Goal: Task Accomplishment & Management: Manage account settings

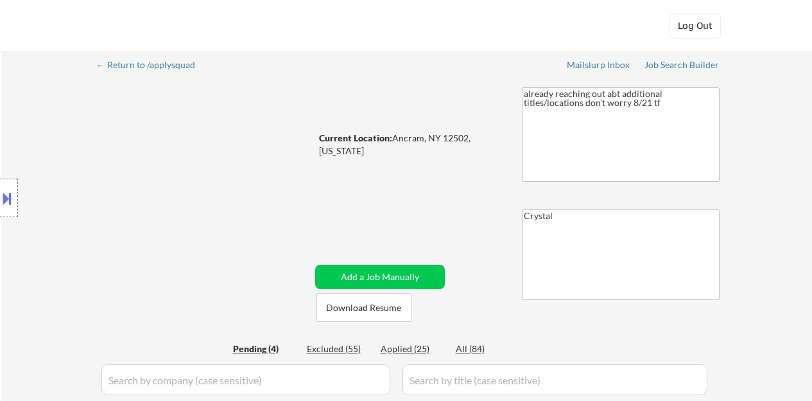
select select ""pending""
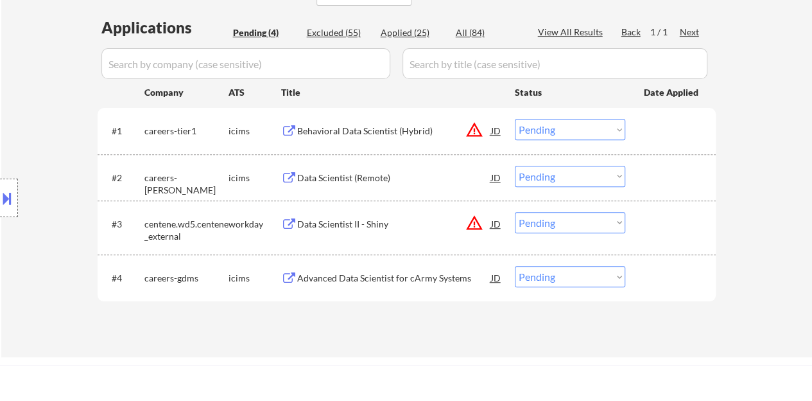
scroll to position [308, 0]
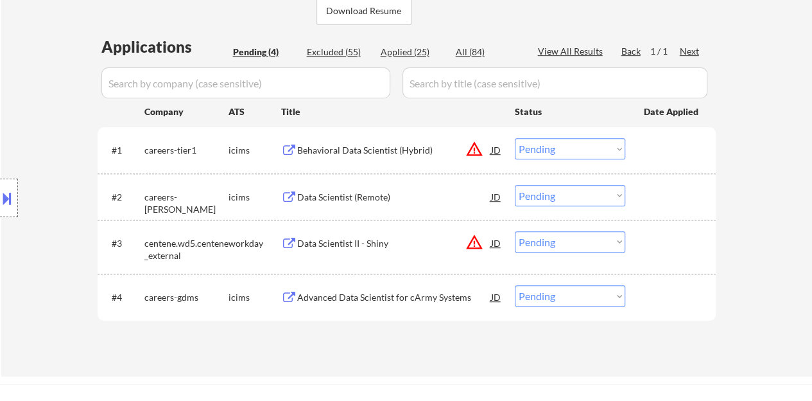
click at [550, 197] on select "Choose an option... Pending Applied Excluded (Questions) Excluded (Expired) Exc…" at bounding box center [570, 195] width 110 height 21
click at [590, 200] on select "Choose an option... Pending Applied Excluded (Questions) Excluded (Expired) Exc…" at bounding box center [570, 195] width 110 height 21
click at [515, 185] on select "Choose an option... Pending Applied Excluded (Questions) Excluded (Expired) Exc…" at bounding box center [570, 195] width 110 height 21
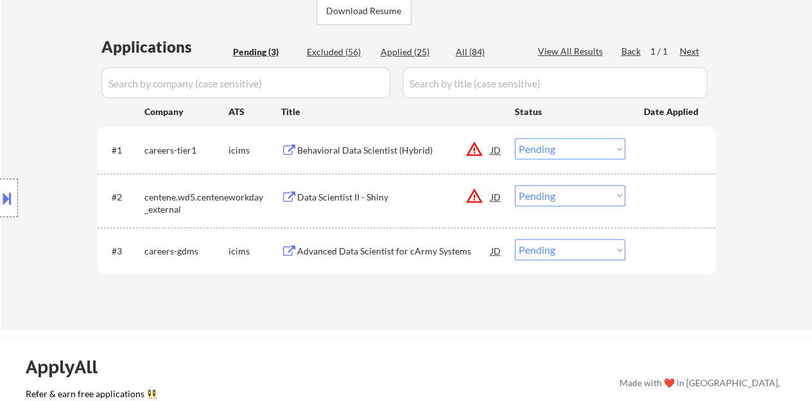
click at [478, 329] on div "← Return to /applysquad Mailslurp Inbox Job Search Builder Alexander Huber User…" at bounding box center [406, 36] width 811 height 587
click at [293, 196] on button at bounding box center [289, 197] width 16 height 12
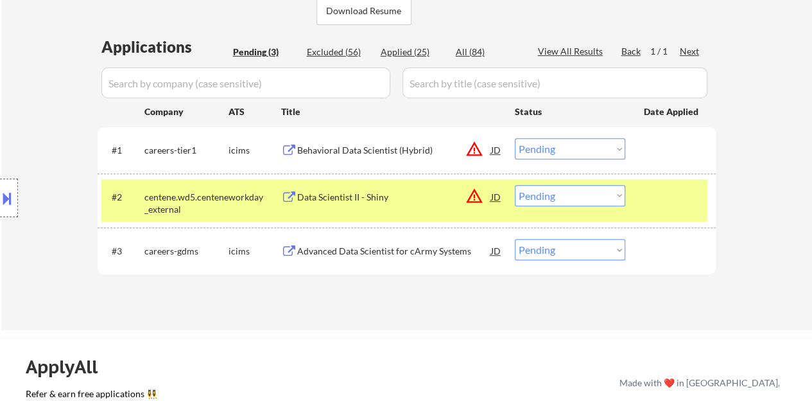
click at [565, 197] on select "Choose an option... Pending Applied Excluded (Questions) Excluded (Expired) Exc…" at bounding box center [570, 195] width 110 height 21
click at [515, 185] on select "Choose an option... Pending Applied Excluded (Questions) Excluded (Expired) Exc…" at bounding box center [570, 195] width 110 height 21
select select ""pending""
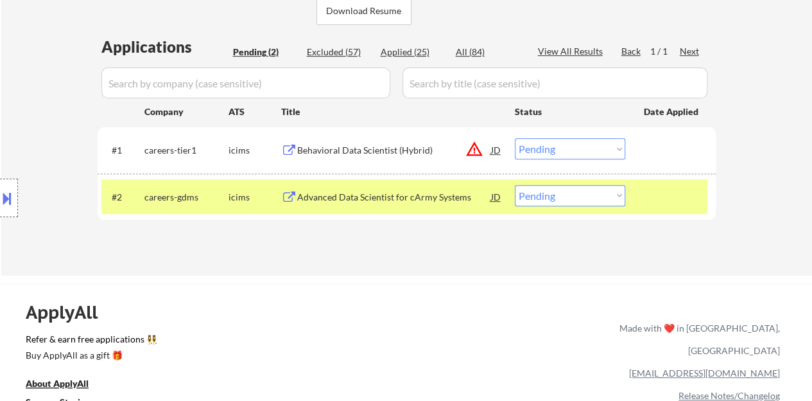
click at [679, 199] on div at bounding box center [672, 196] width 57 height 23
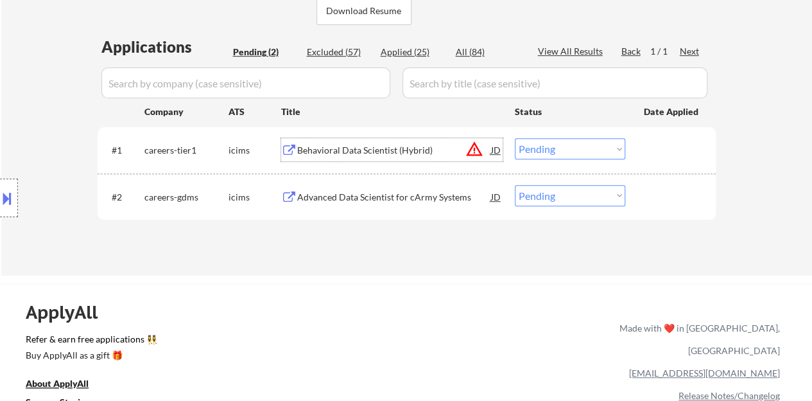
click at [343, 141] on div "Behavioral Data Scientist (Hybrid)" at bounding box center [394, 149] width 194 height 23
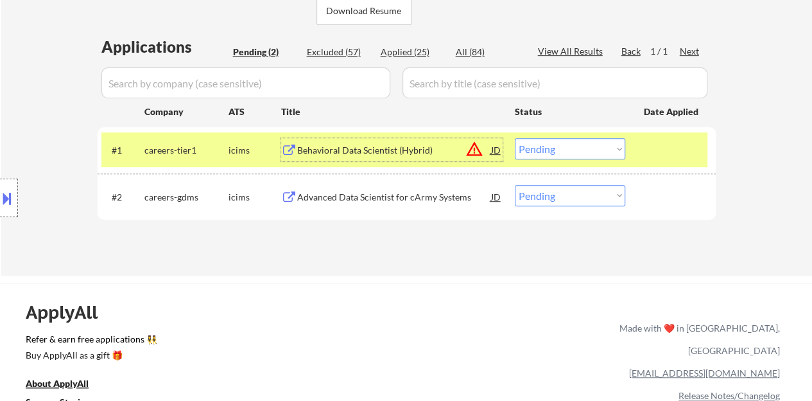
click at [588, 158] on select "Choose an option... Pending Applied Excluded (Questions) Excluded (Expired) Exc…" at bounding box center [570, 148] width 110 height 21
click at [515, 138] on select "Choose an option... Pending Applied Excluded (Questions) Excluded (Expired) Exc…" at bounding box center [570, 148] width 110 height 21
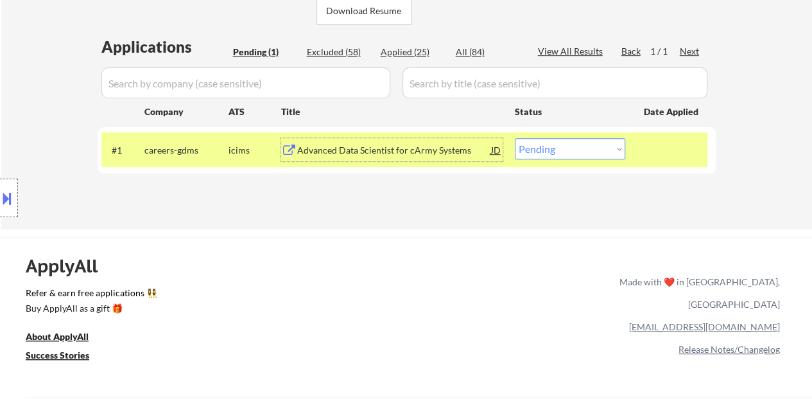
click at [392, 144] on div "Advanced Data Scientist for cArmy Systems" at bounding box center [394, 150] width 194 height 13
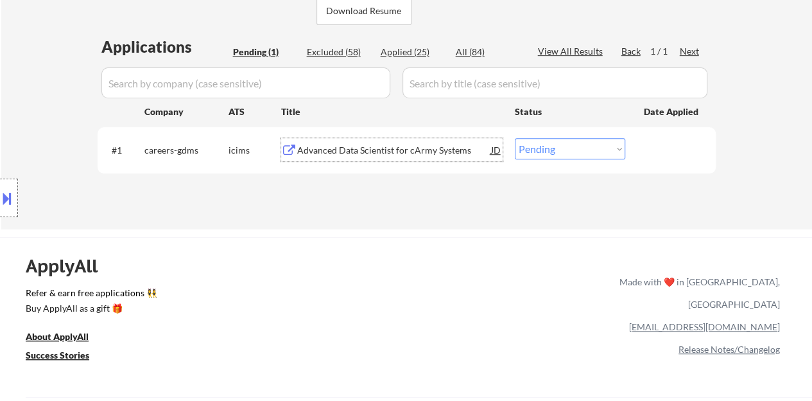
click at [547, 150] on select "Choose an option... Pending Applied Excluded (Questions) Excluded (Expired) Exc…" at bounding box center [570, 148] width 110 height 21
select select ""excluded__bad_match_""
click at [515, 138] on select "Choose an option... Pending Applied Excluded (Questions) Excluded (Expired) Exc…" at bounding box center [570, 148] width 110 height 21
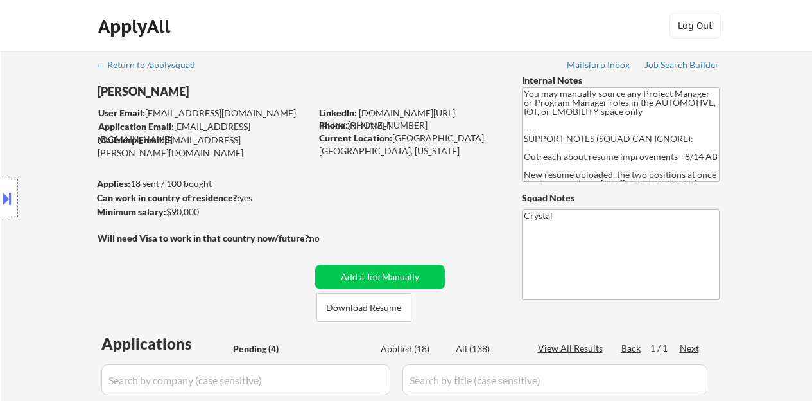
select select ""pending""
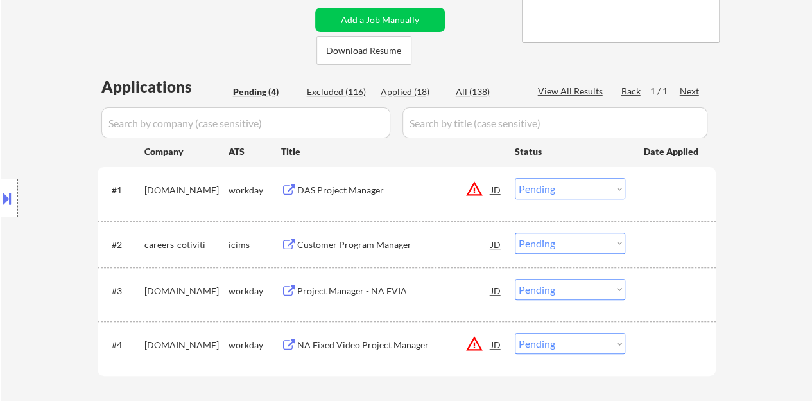
scroll to position [321, 0]
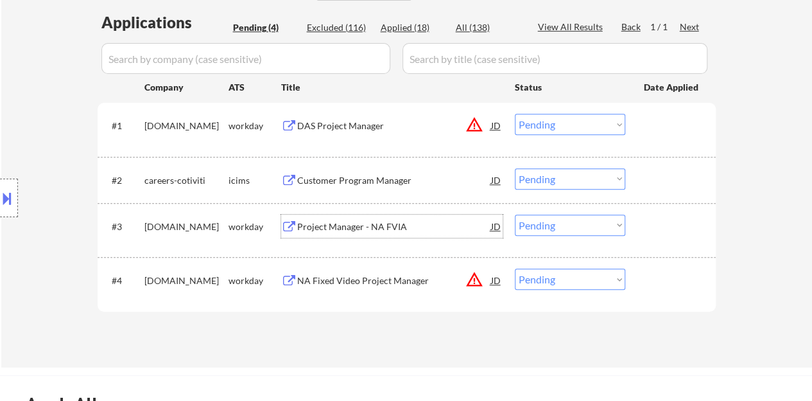
click at [390, 221] on div "Project Manager - NA FVIA" at bounding box center [394, 226] width 194 height 13
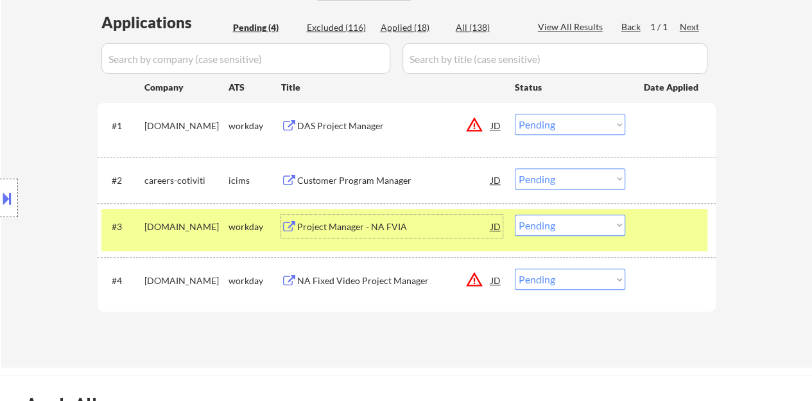
click at [616, 220] on select "Choose an option... Pending Applied Excluded (Questions) Excluded (Expired) Exc…" at bounding box center [570, 225] width 110 height 21
click at [515, 215] on select "Choose an option... Pending Applied Excluded (Questions) Excluded (Expired) Exc…" at bounding box center [570, 225] width 110 height 21
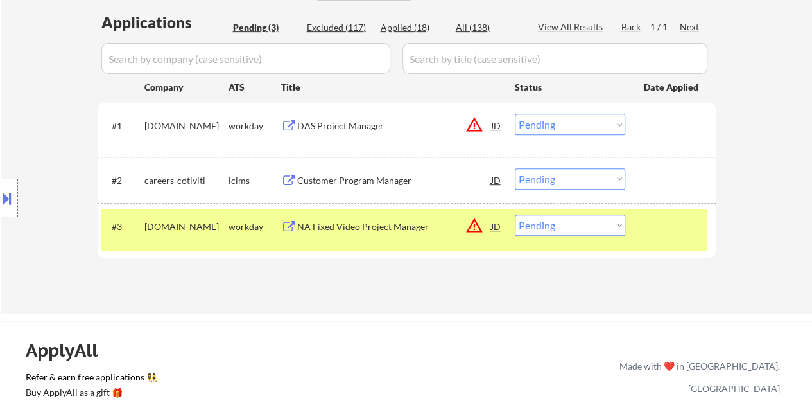
click at [395, 225] on div "NA Fixed Video Project Manager" at bounding box center [394, 226] width 194 height 13
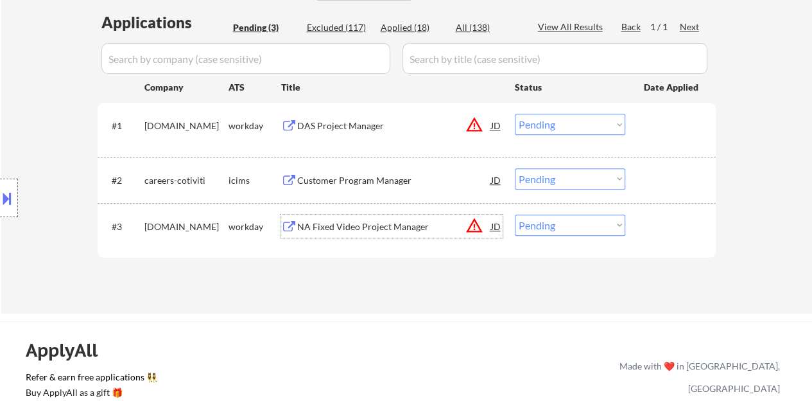
click at [683, 212] on div "#3 motorolasolutions.wd5.careers workday NA Fixed Video Project Manager JD warn…" at bounding box center [404, 230] width 606 height 42
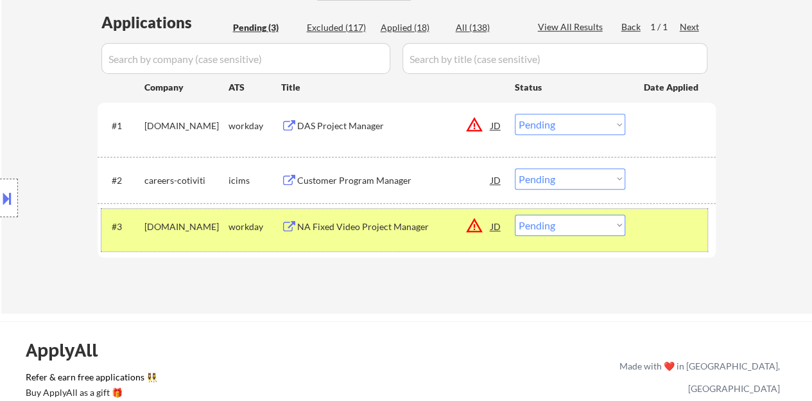
click at [610, 232] on select "Choose an option... Pending Applied Excluded (Questions) Excluded (Expired) Exc…" at bounding box center [570, 225] width 110 height 21
select select ""excluded__bad_match_""
click at [515, 215] on select "Choose an option... Pending Applied Excluded (Questions) Excluded (Expired) Exc…" at bounding box center [570, 225] width 110 height 21
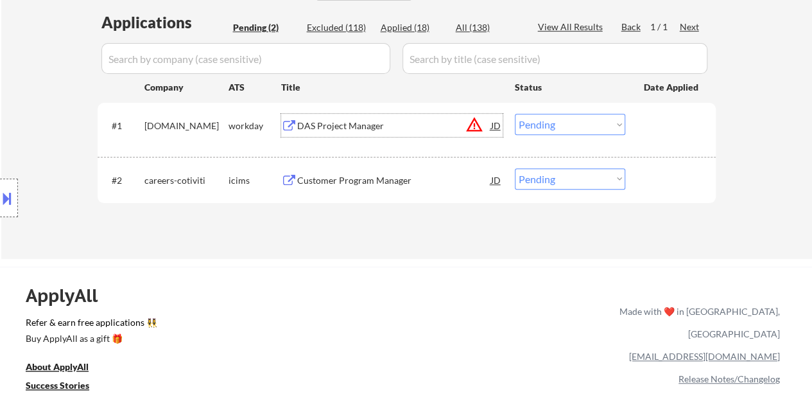
click at [330, 124] on div "DAS Project Manager" at bounding box center [394, 125] width 194 height 13
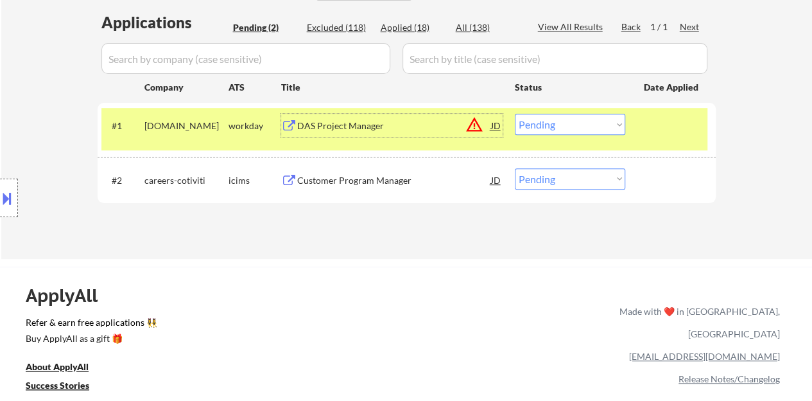
click at [623, 125] on select "Choose an option... Pending Applied Excluded (Questions) Excluded (Expired) Exc…" at bounding box center [570, 124] width 110 height 21
click at [515, 114] on select "Choose an option... Pending Applied Excluded (Questions) Excluded (Expired) Exc…" at bounding box center [570, 124] width 110 height 21
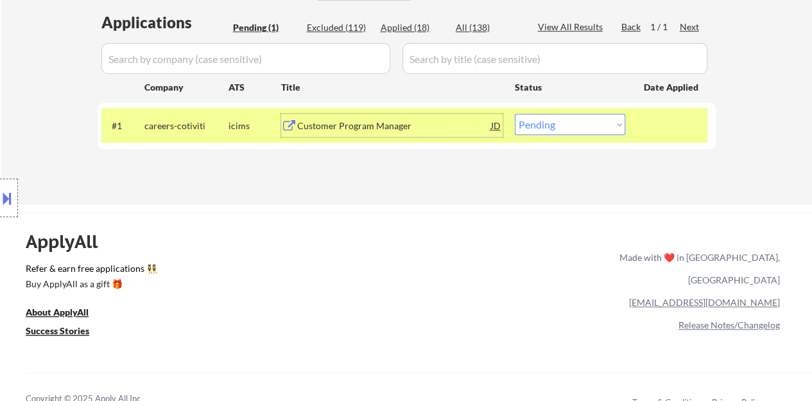
click at [366, 129] on div "Customer Program Manager" at bounding box center [394, 125] width 194 height 13
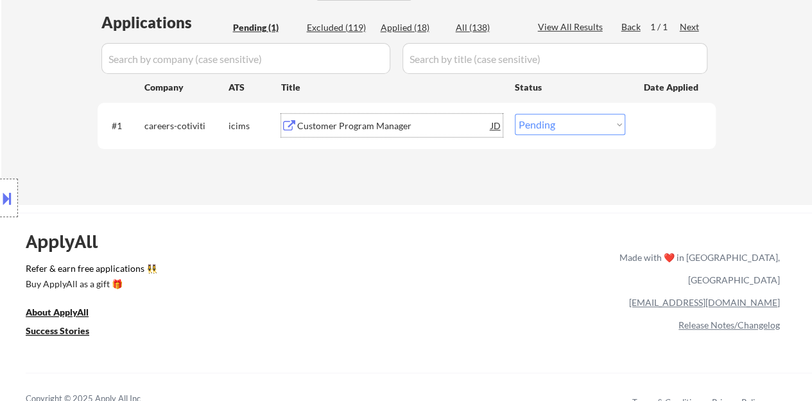
click at [554, 128] on select "Choose an option... Pending Applied Excluded (Questions) Excluded (Expired) Exc…" at bounding box center [570, 124] width 110 height 21
select select ""excluded__bad_match_""
click at [515, 114] on select "Choose an option... Pending Applied Excluded (Questions) Excluded (Expired) Exc…" at bounding box center [570, 124] width 110 height 21
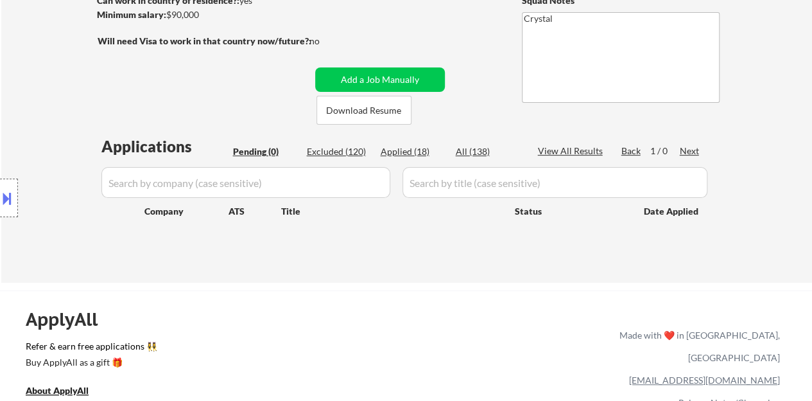
scroll to position [257, 0]
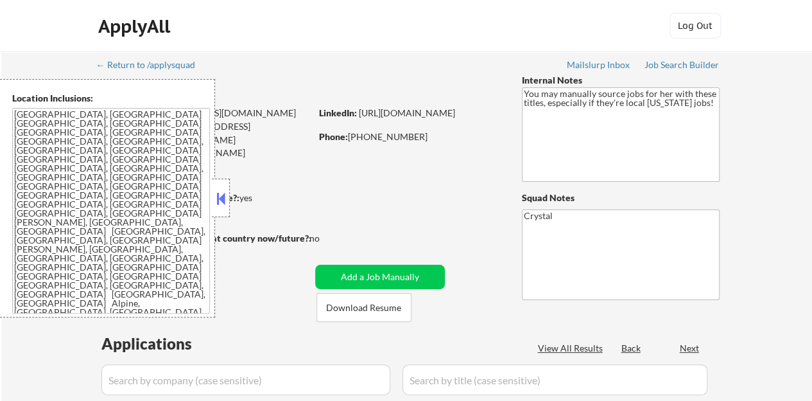
select select ""pending""
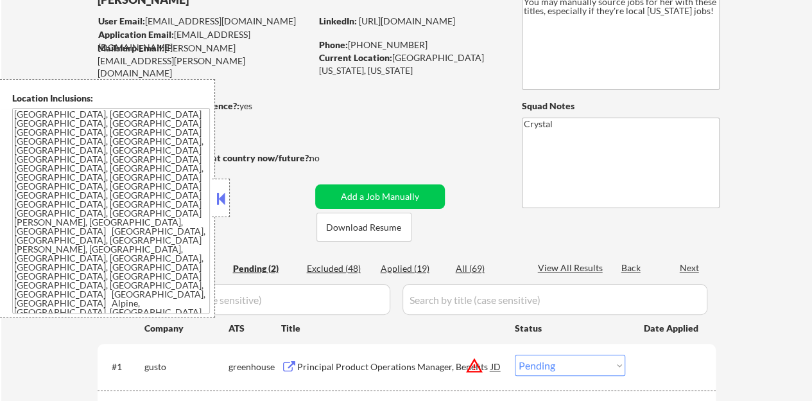
scroll to position [128, 0]
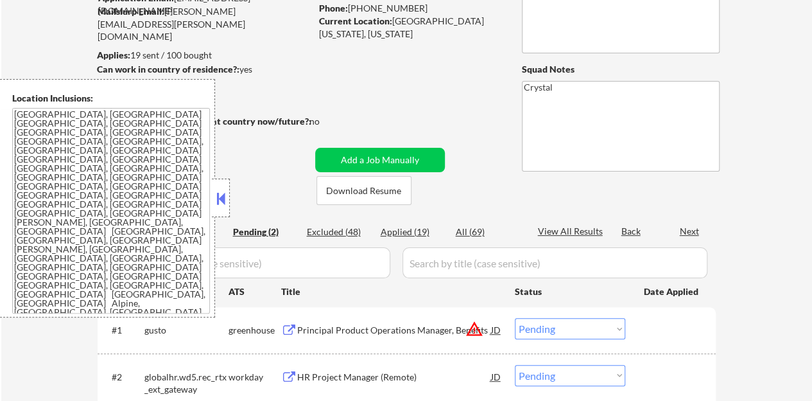
click at [231, 197] on div "← Return to /applysquad Mailslurp Inbox Job Search Builder [PERSON_NAME] User E…" at bounding box center [407, 188] width 641 height 530
click at [227, 195] on button at bounding box center [221, 198] width 14 height 19
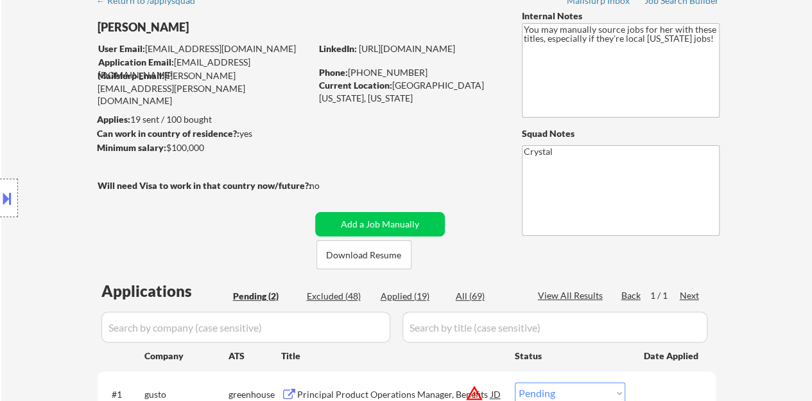
scroll to position [257, 0]
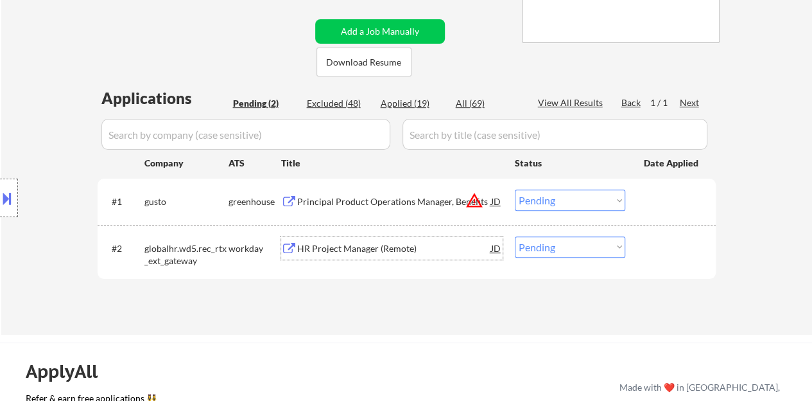
click at [365, 249] on div "HR Project Manager (Remote)" at bounding box center [394, 248] width 194 height 13
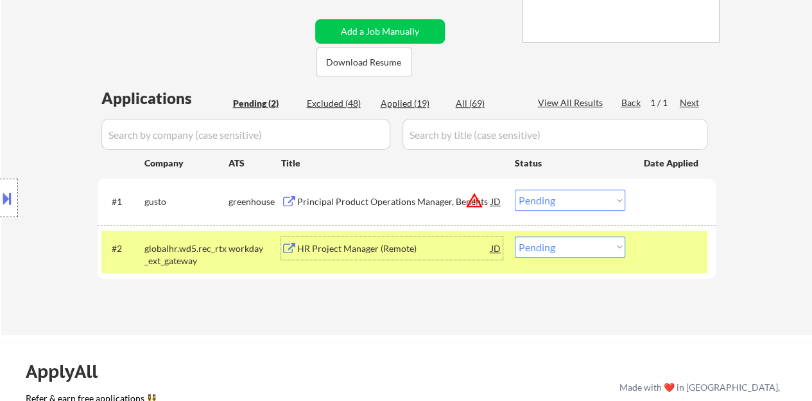
click at [573, 239] on select "Choose an option... Pending Applied Excluded (Questions) Excluded (Expired) Exc…" at bounding box center [570, 246] width 110 height 21
click at [600, 252] on select "Choose an option... Pending Applied Excluded (Questions) Excluded (Expired) Exc…" at bounding box center [570, 246] width 110 height 21
select select ""excluded__expired_""
click at [515, 236] on select "Choose an option... Pending Applied Excluded (Questions) Excluded (Expired) Exc…" at bounding box center [570, 246] width 110 height 21
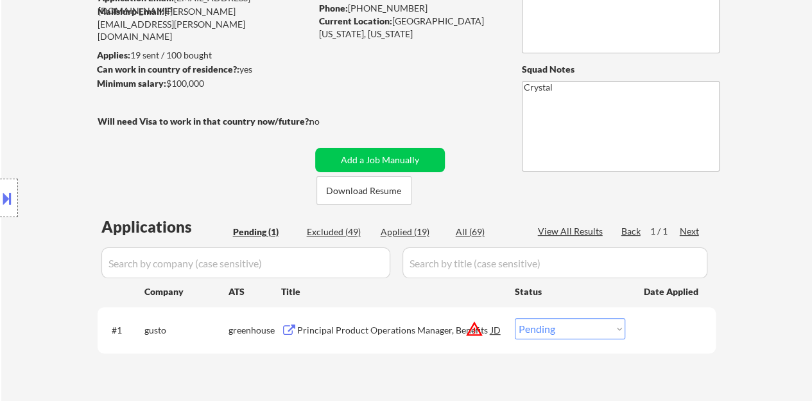
scroll to position [193, 0]
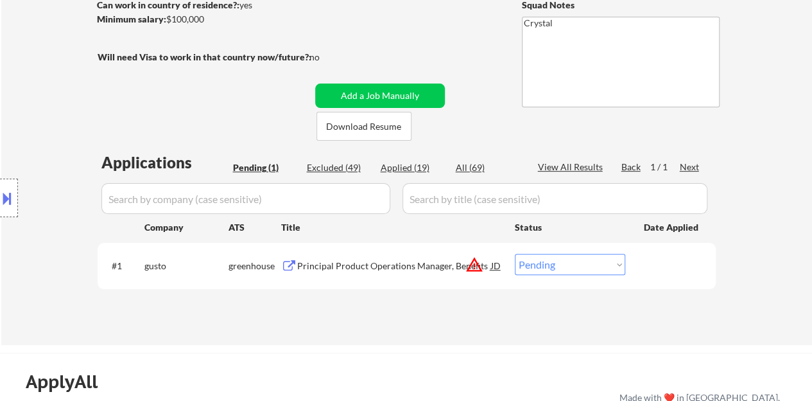
click at [397, 263] on div "Principal Product Operations Manager, Benefits" at bounding box center [394, 265] width 194 height 13
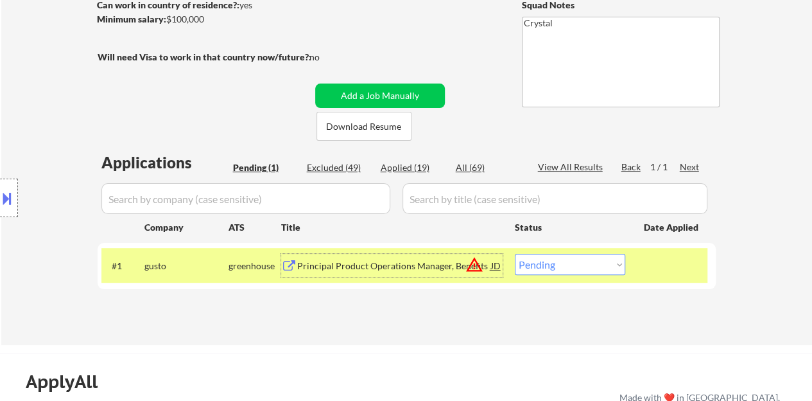
click at [559, 269] on select "Choose an option... Pending Applied Excluded (Questions) Excluded (Expired) Exc…" at bounding box center [570, 264] width 110 height 21
select select ""excluded__bad_match_""
click at [515, 254] on select "Choose an option... Pending Applied Excluded (Questions) Excluded (Expired) Exc…" at bounding box center [570, 264] width 110 height 21
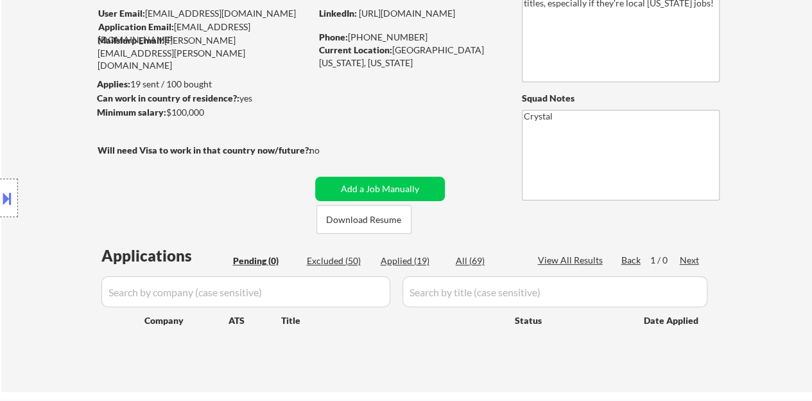
scroll to position [128, 0]
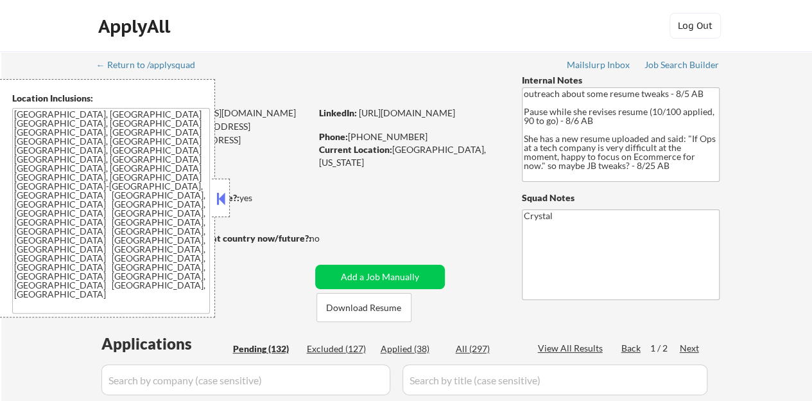
click at [223, 191] on button at bounding box center [221, 198] width 14 height 19
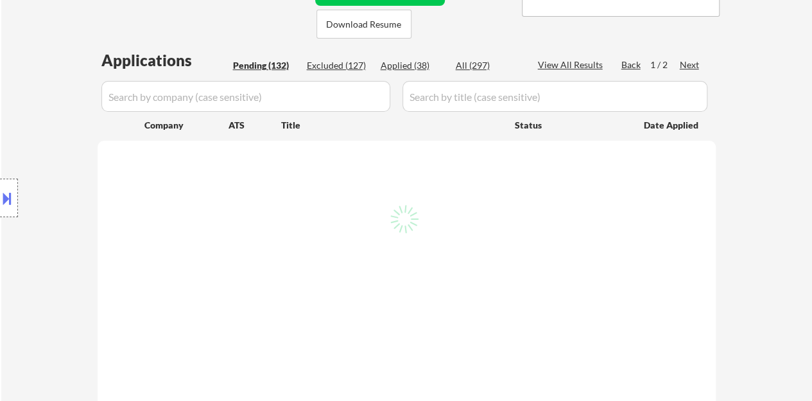
scroll to position [321, 0]
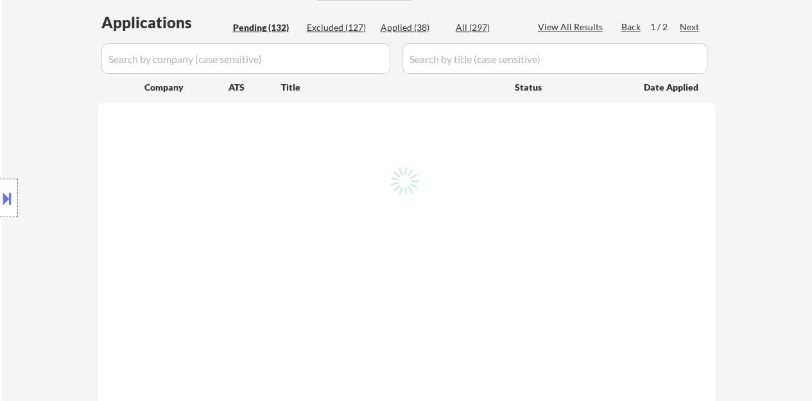
select select ""pending""
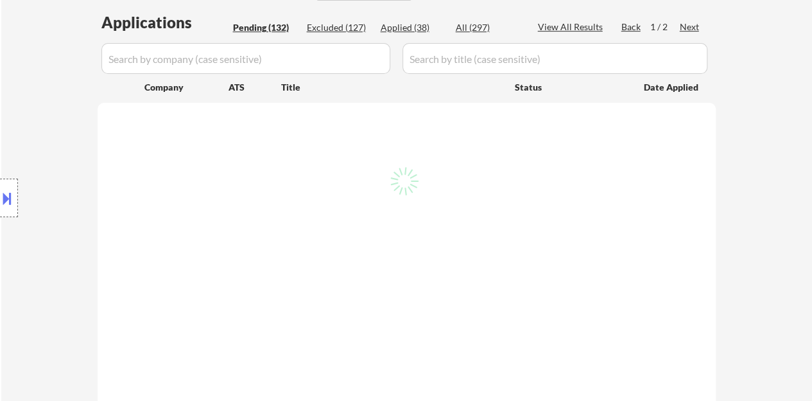
select select ""pending""
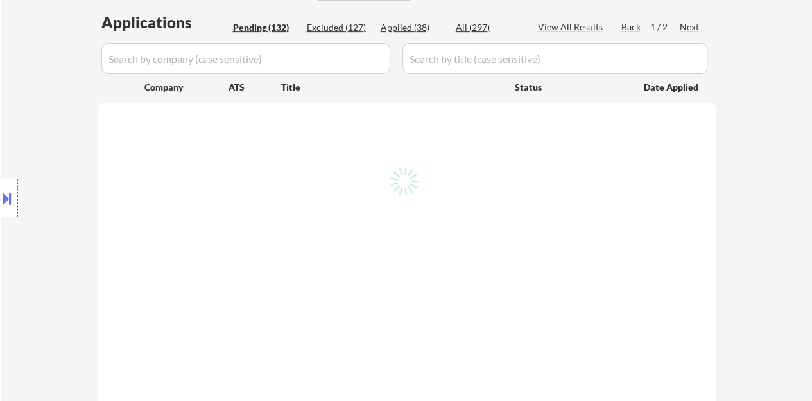
select select ""pending""
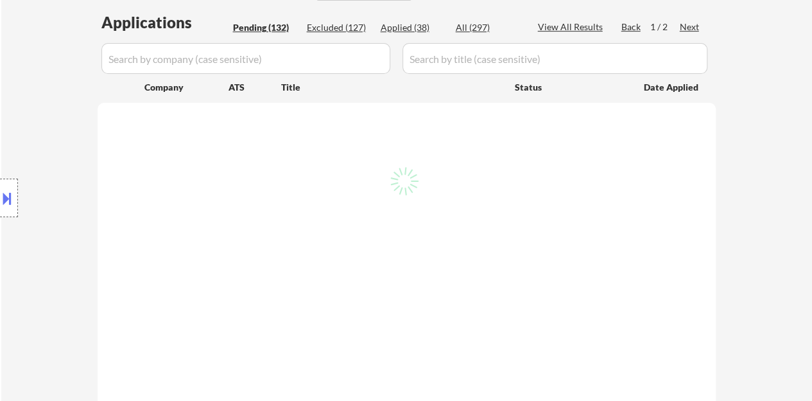
select select ""pending""
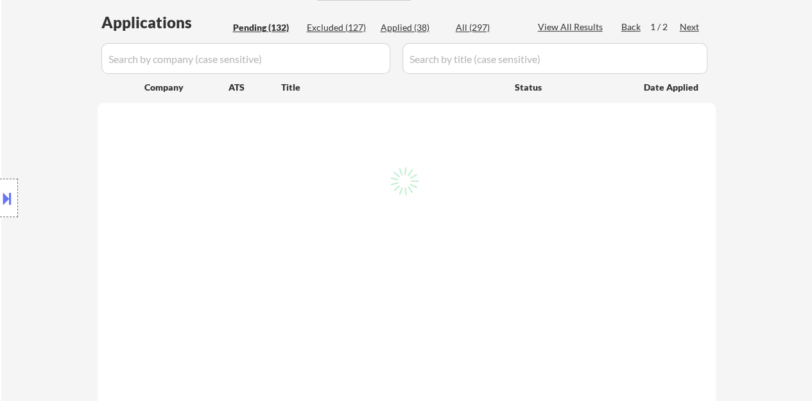
select select ""pending""
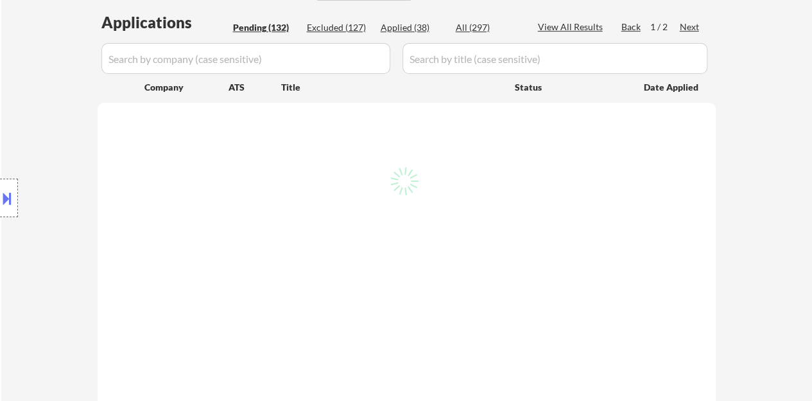
select select ""pending""
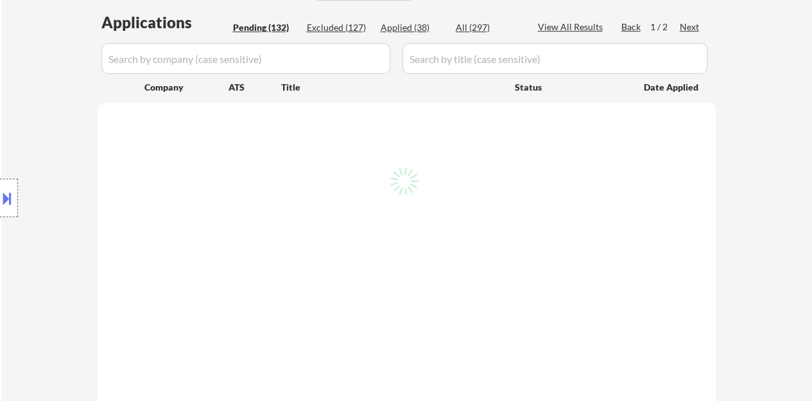
select select ""pending""
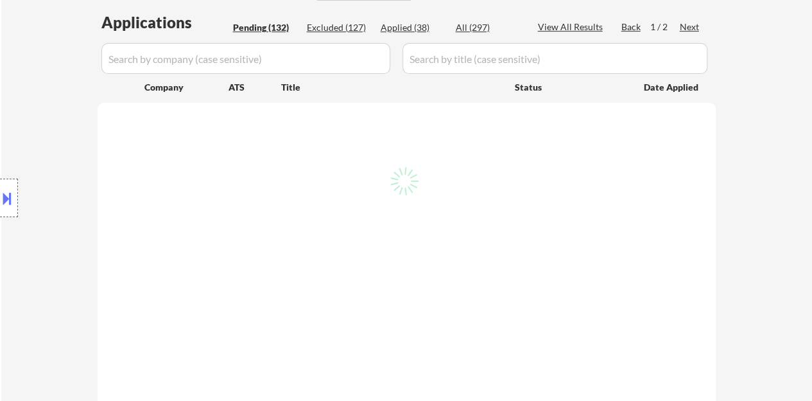
select select ""pending""
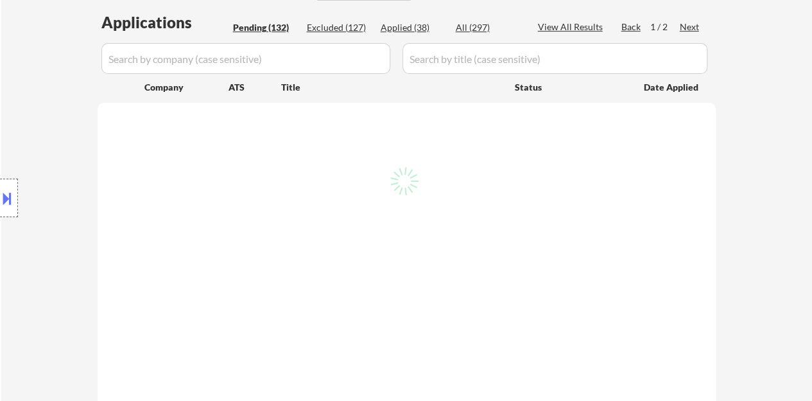
select select ""pending""
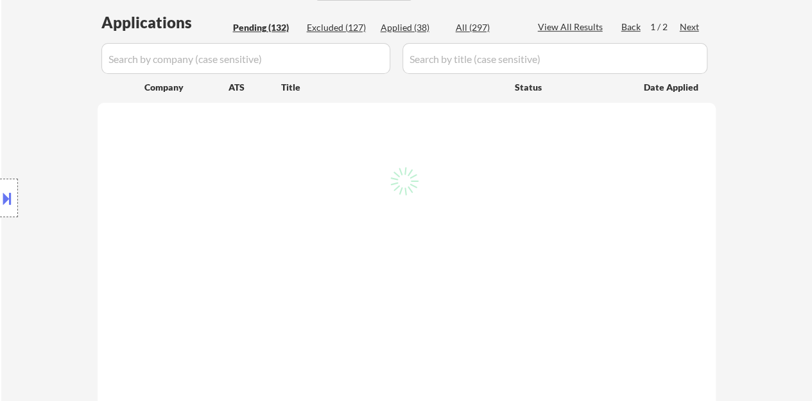
select select ""pending""
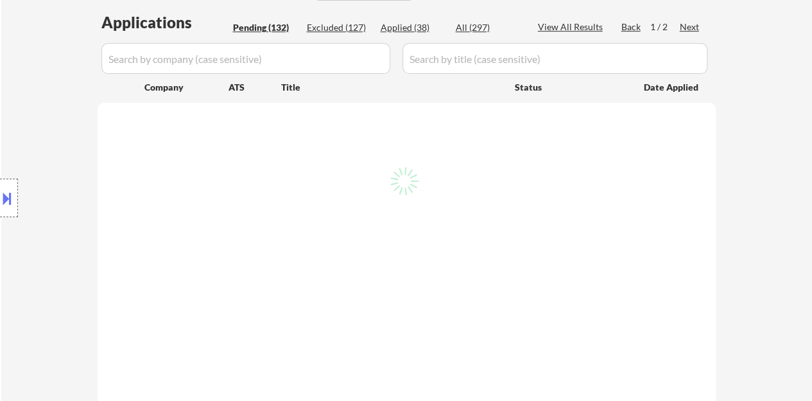
select select ""pending""
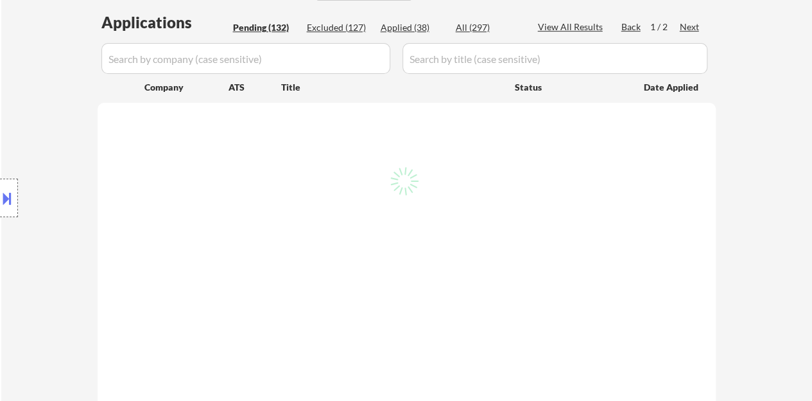
select select ""pending""
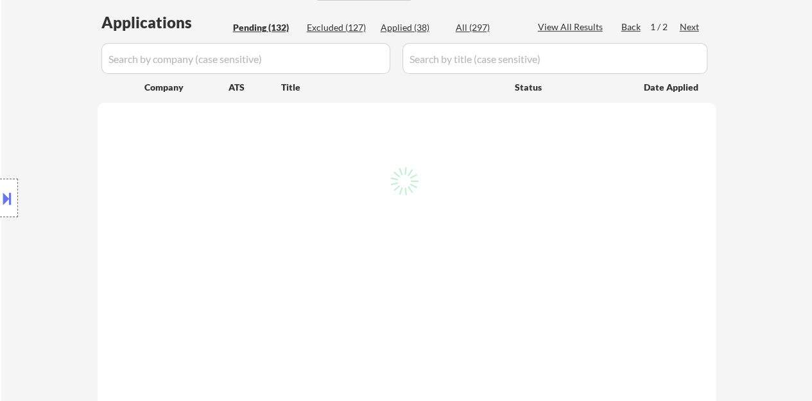
select select ""pending""
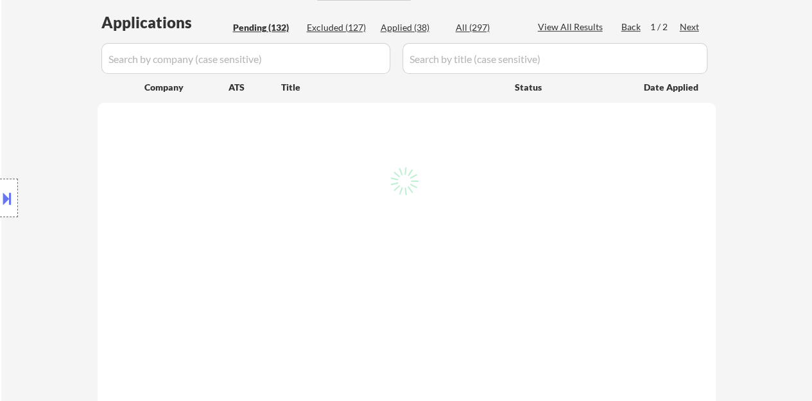
select select ""pending""
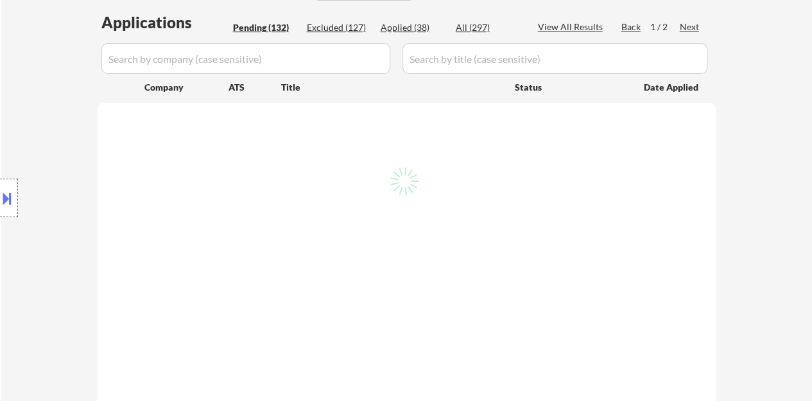
select select ""pending""
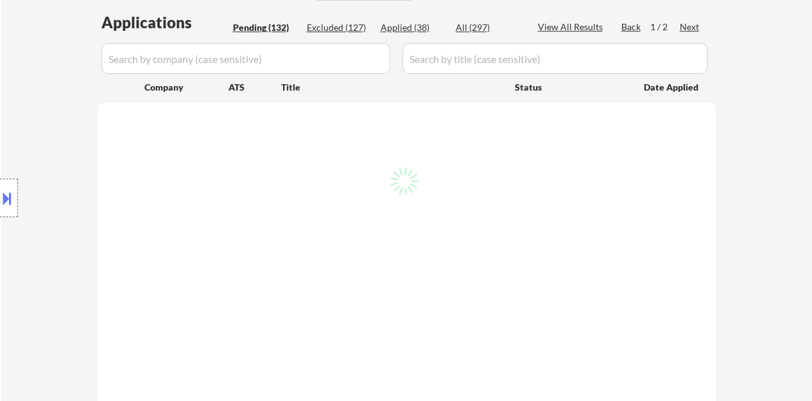
select select ""pending""
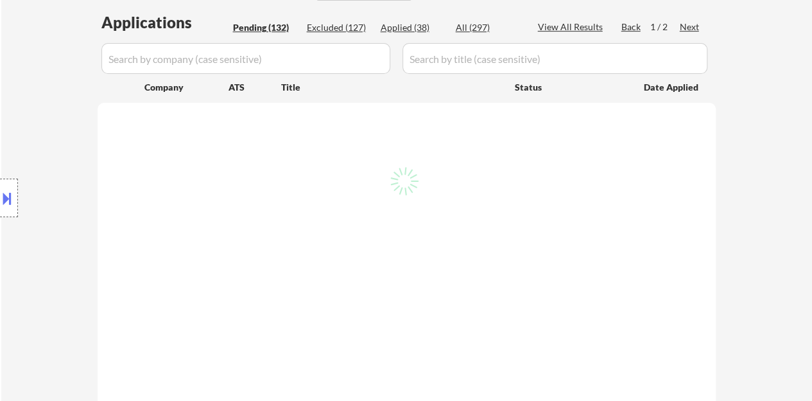
select select ""pending""
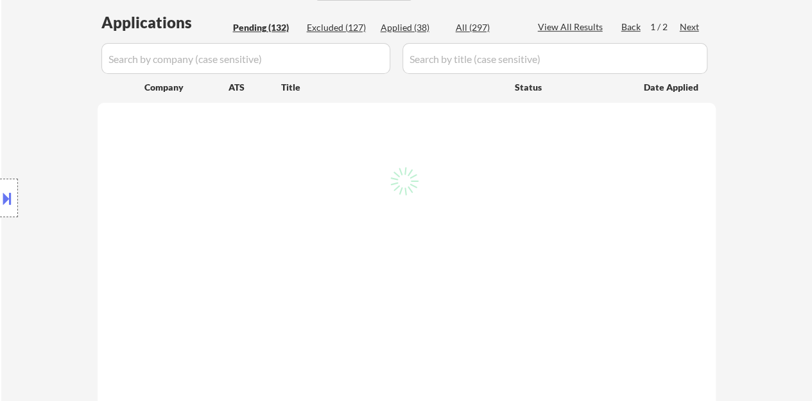
select select ""pending""
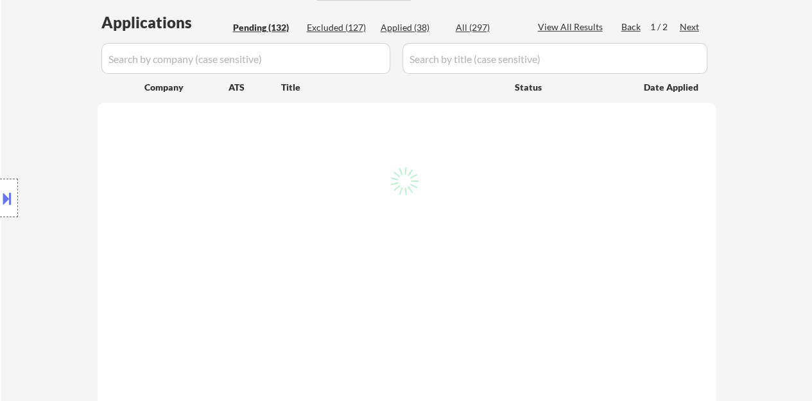
select select ""pending""
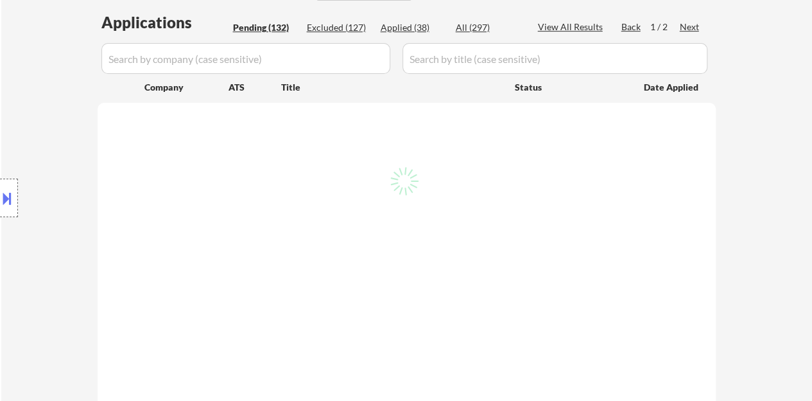
select select ""pending""
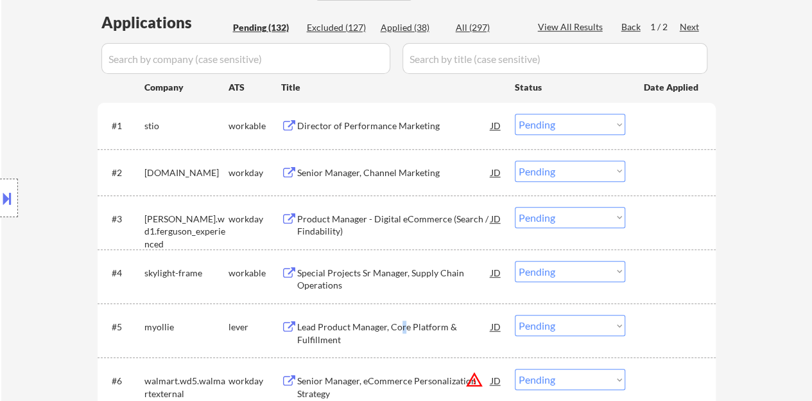
click at [403, 327] on div "Lead Product Manager, Core Platform & Fulfillment" at bounding box center [394, 332] width 194 height 25
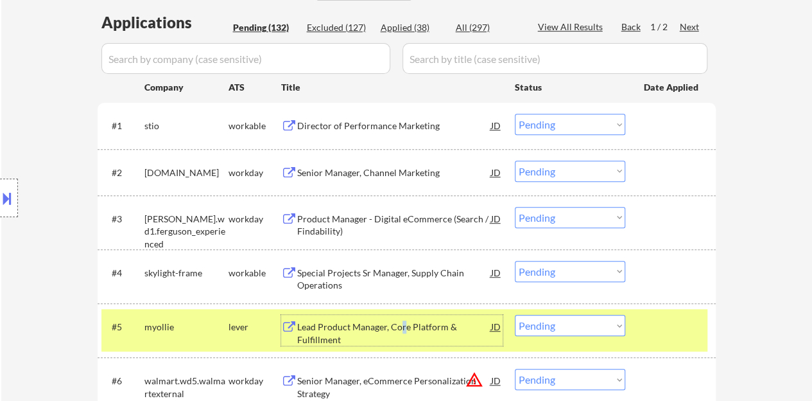
click at [601, 318] on select "Choose an option... Pending Applied Excluded (Questions) Excluded (Expired) Exc…" at bounding box center [570, 325] width 110 height 21
click at [515, 315] on select "Choose an option... Pending Applied Excluded (Questions) Excluded (Expired) Exc…" at bounding box center [570, 325] width 110 height 21
select select ""pending""
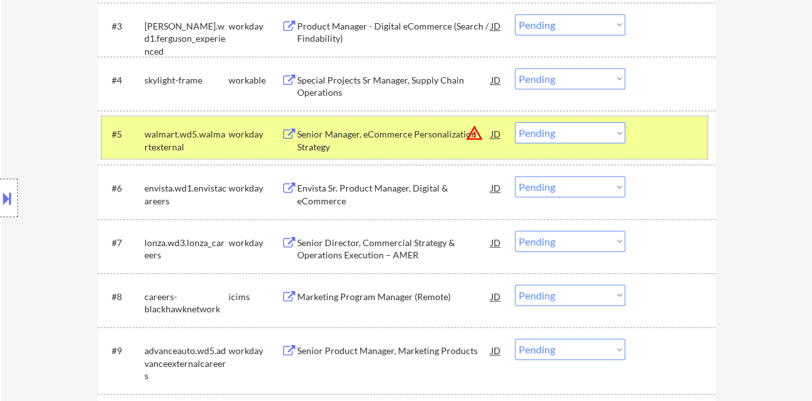
click at [679, 146] on div "#5 walmart.wd5.walmartexternal workday Senior Manager, eCommerce Personalizatio…" at bounding box center [404, 137] width 606 height 42
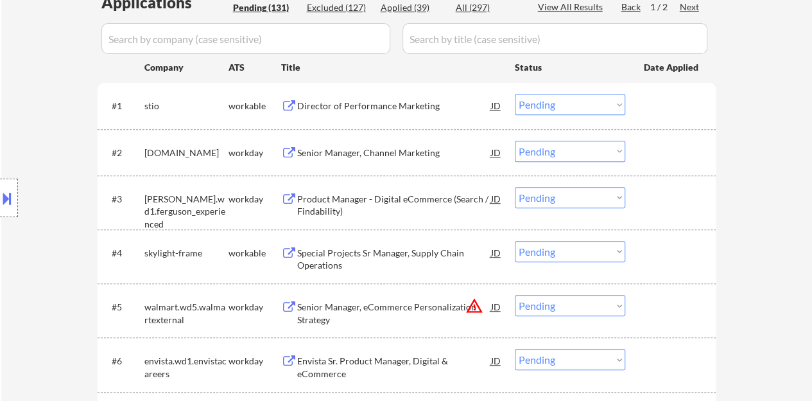
scroll to position [321, 0]
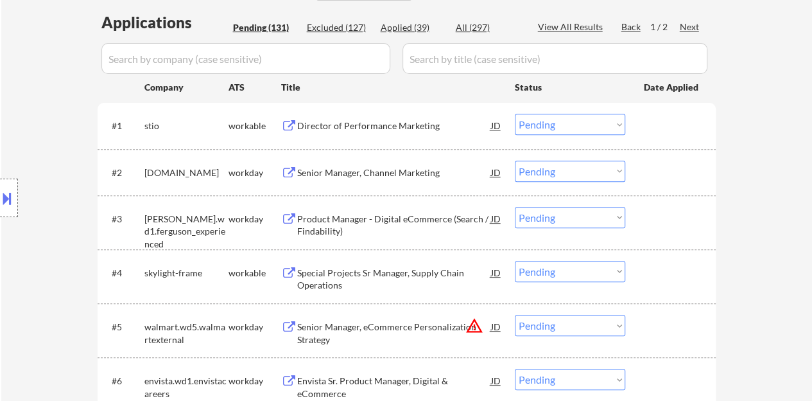
click at [366, 126] on div "Director of Performance Marketing" at bounding box center [394, 125] width 194 height 13
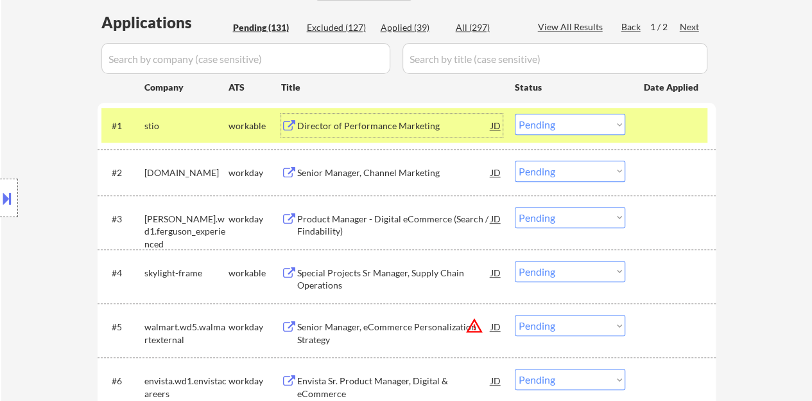
click at [561, 128] on select "Choose an option... Pending Applied Excluded (Questions) Excluded (Expired) Exc…" at bounding box center [570, 124] width 110 height 21
click at [708, 109] on div "#1 stio workable Director of Performance Marketing JD Choose an option... Pendi…" at bounding box center [407, 126] width 618 height 46
click at [414, 125] on div "Director of Performance Marketing" at bounding box center [394, 125] width 194 height 13
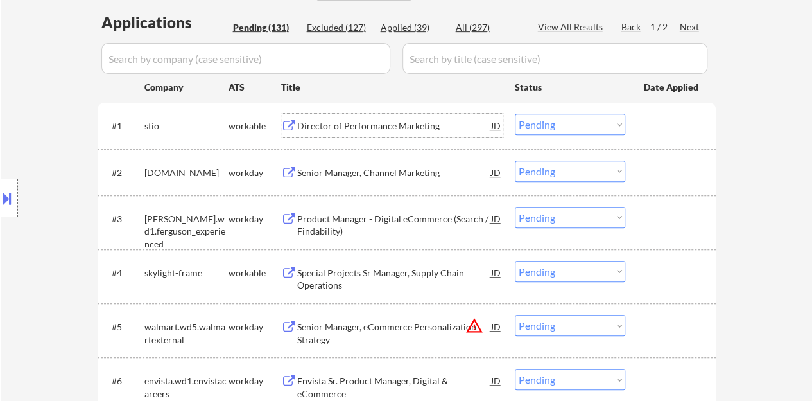
click at [644, 132] on div at bounding box center [672, 125] width 57 height 23
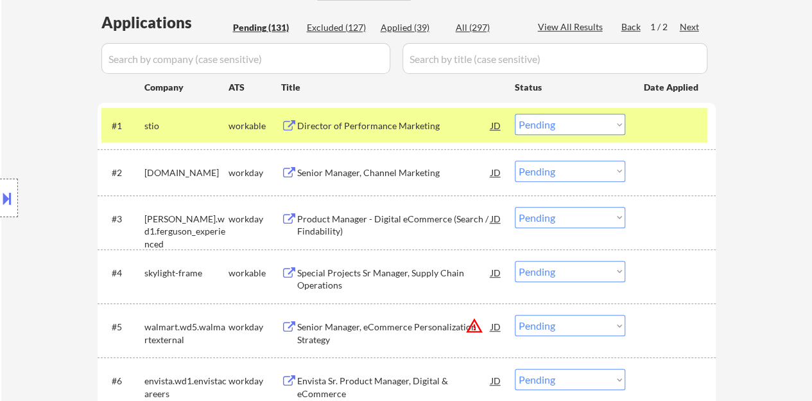
click at [3, 200] on button at bounding box center [7, 198] width 14 height 21
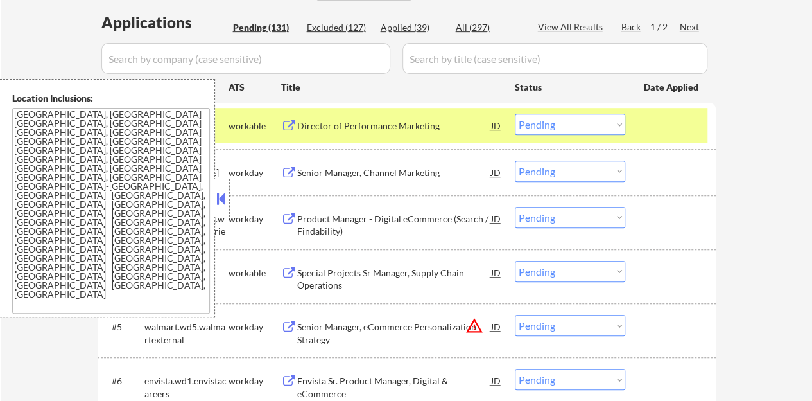
click at [223, 194] on button at bounding box center [221, 198] width 14 height 19
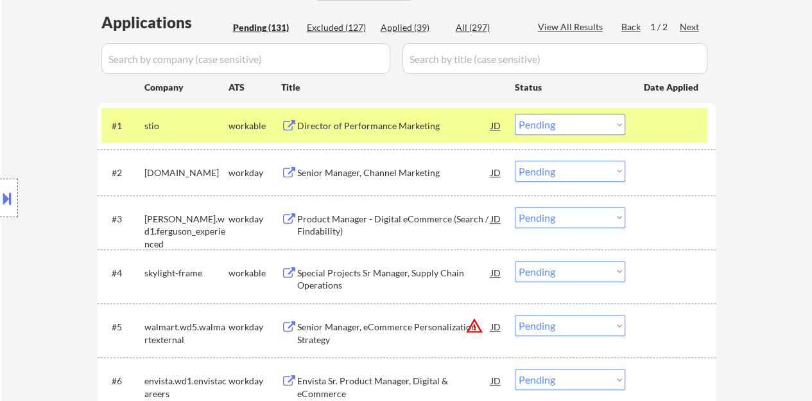
click at [0, 188] on button at bounding box center [7, 198] width 14 height 21
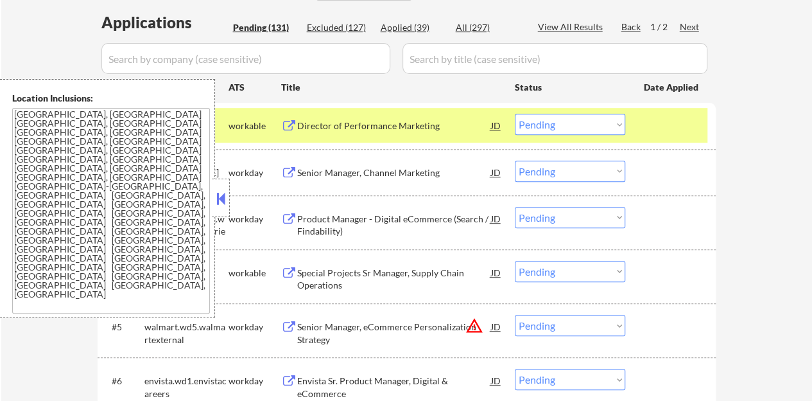
drag, startPoint x: 218, startPoint y: 193, endPoint x: 279, endPoint y: 137, distance: 82.3
click at [218, 194] on button at bounding box center [221, 198] width 14 height 19
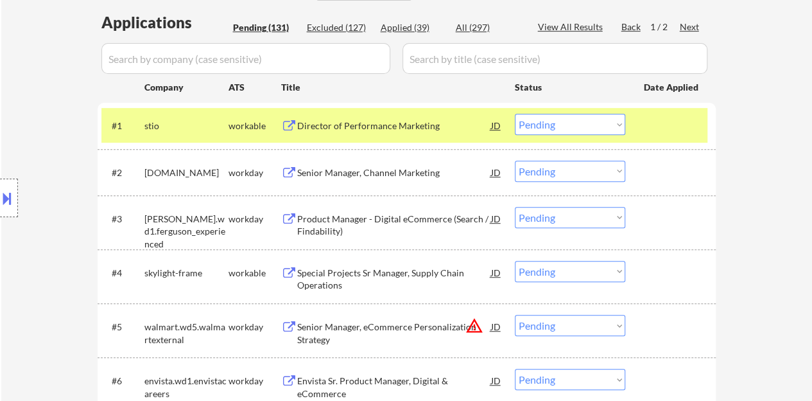
click at [602, 128] on select "Choose an option... Pending Applied Excluded (Questions) Excluded (Expired) Exc…" at bounding box center [570, 124] width 110 height 21
click at [515, 114] on select "Choose an option... Pending Applied Excluded (Questions) Excluded (Expired) Exc…" at bounding box center [570, 124] width 110 height 21
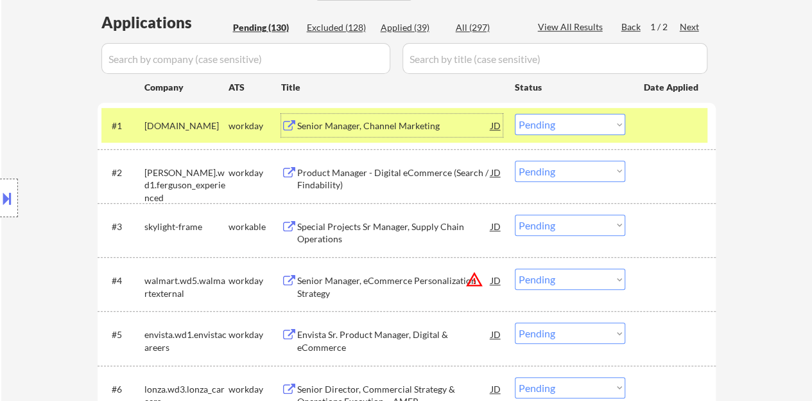
click at [374, 120] on div "Senior Manager, Channel Marketing" at bounding box center [394, 125] width 194 height 13
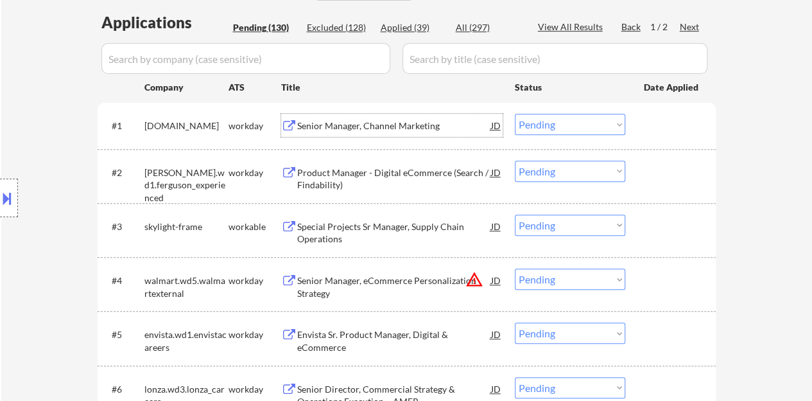
click at [672, 129] on div at bounding box center [672, 125] width 57 height 23
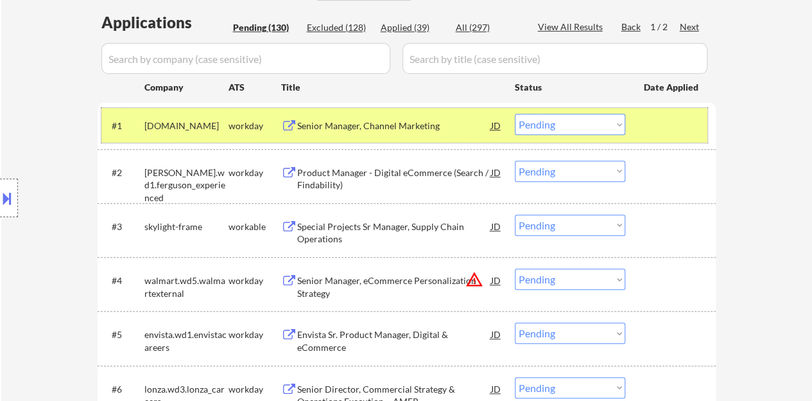
click at [586, 126] on select "Choose an option... Pending Applied Excluded (Questions) Excluded (Expired) Exc…" at bounding box center [570, 124] width 110 height 21
click at [515, 114] on select "Choose an option... Pending Applied Excluded (Questions) Excluded (Expired) Exc…" at bounding box center [570, 124] width 110 height 21
select select ""pending""
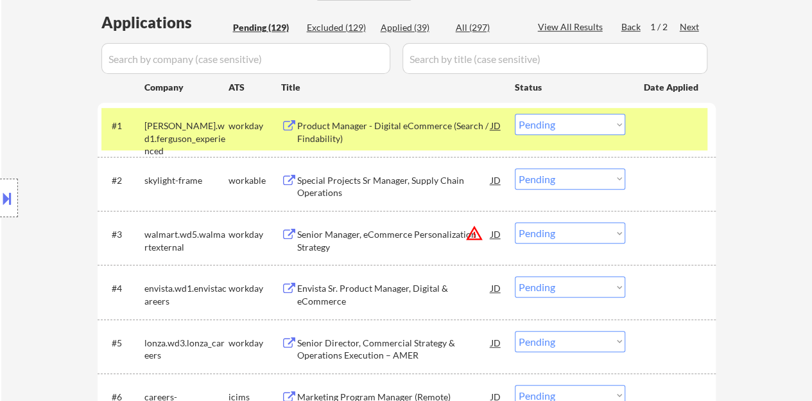
click at [366, 128] on div "Product Manager - Digital eCommerce (Search / Findability)" at bounding box center [394, 131] width 194 height 25
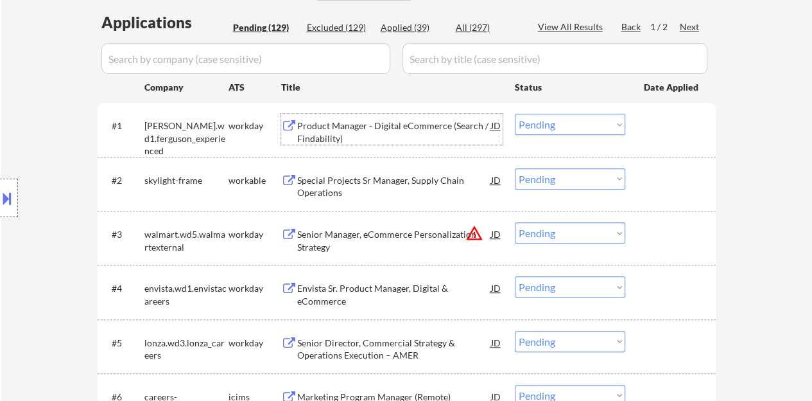
click at [681, 127] on div at bounding box center [672, 125] width 57 height 23
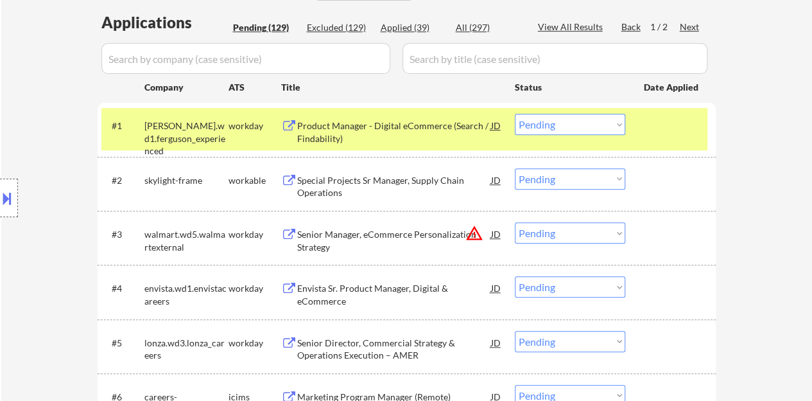
click at [663, 130] on div at bounding box center [672, 125] width 57 height 23
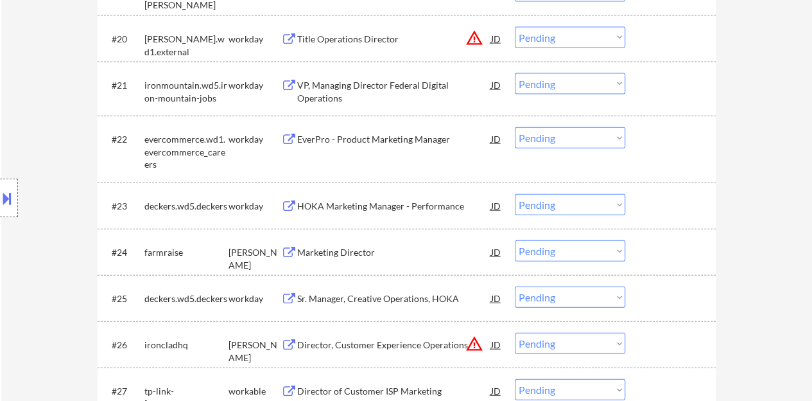
scroll to position [1477, 0]
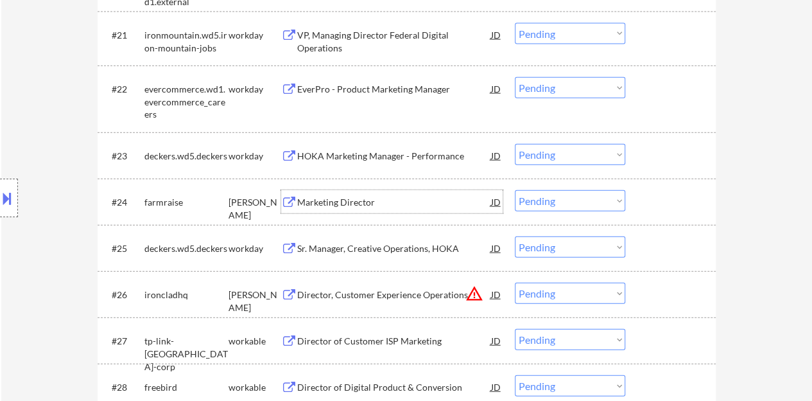
click at [338, 200] on div "Marketing Director" at bounding box center [394, 202] width 194 height 13
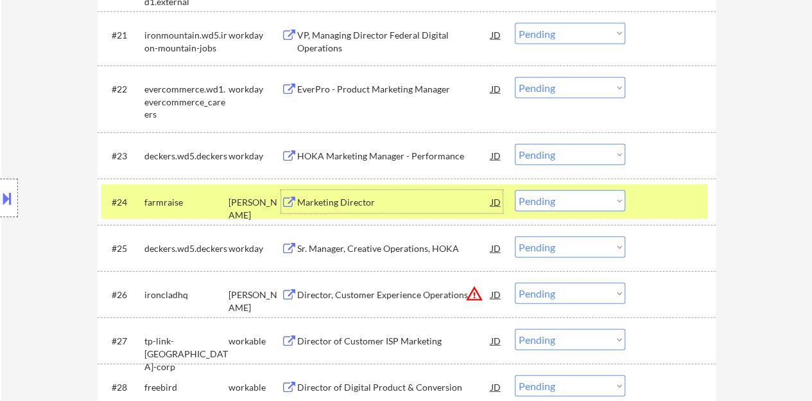
click at [552, 193] on select "Choose an option... Pending Applied Excluded (Questions) Excluded (Expired) Exc…" at bounding box center [570, 200] width 110 height 21
click at [515, 190] on select "Choose an option... Pending Applied Excluded (Questions) Excluded (Expired) Exc…" at bounding box center [570, 200] width 110 height 21
select select ""pending""
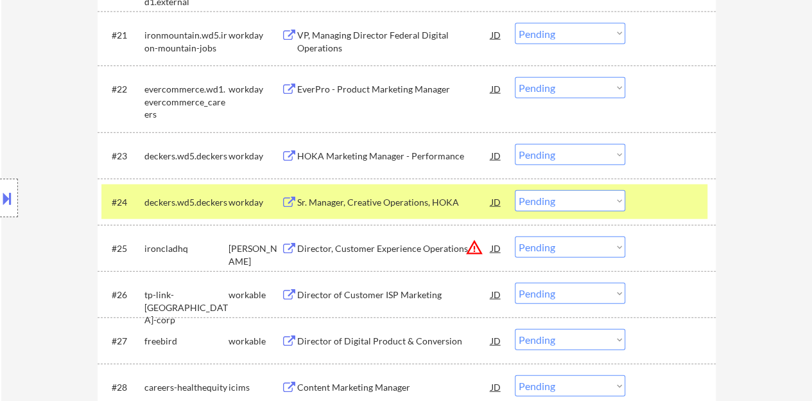
scroll to position [1541, 0]
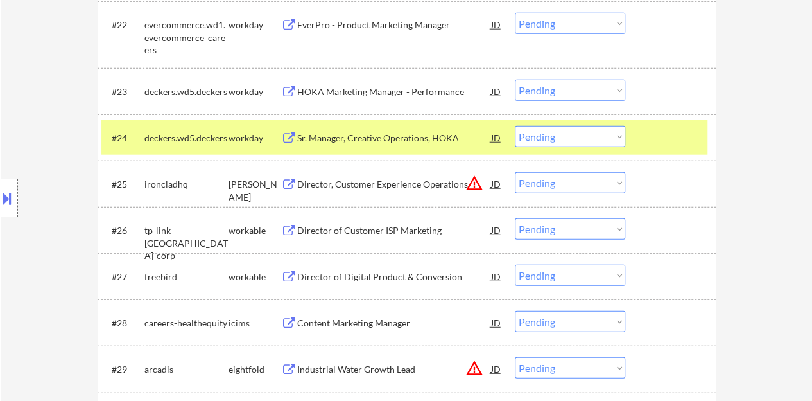
click at [664, 141] on div at bounding box center [672, 137] width 57 height 23
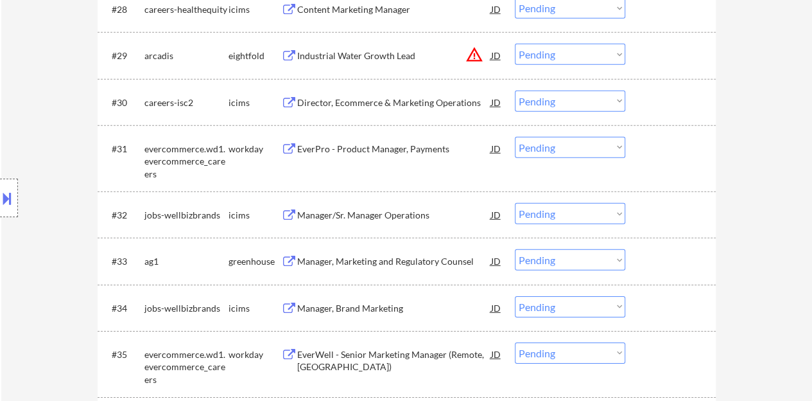
scroll to position [1862, 0]
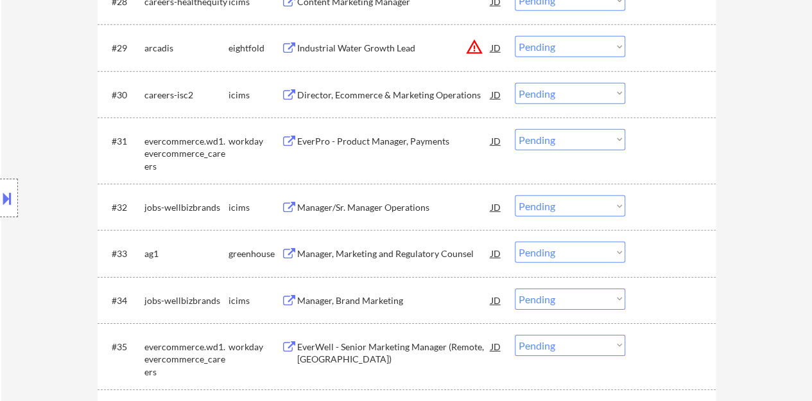
click at [400, 252] on div "Manager, Marketing and Regulatory Counsel" at bounding box center [394, 253] width 194 height 13
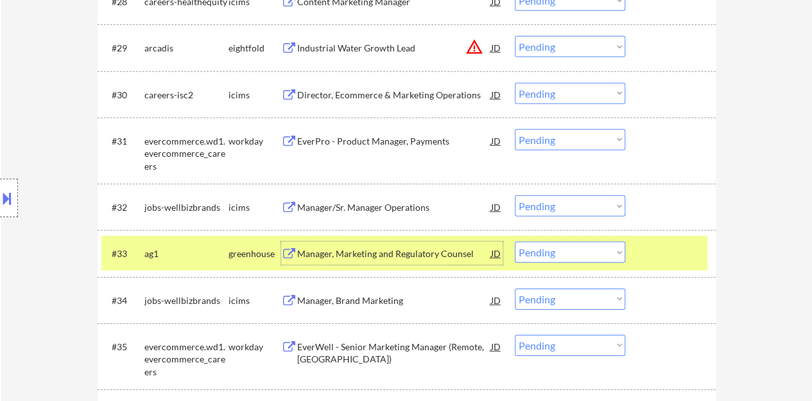
click at [570, 250] on select "Choose an option... Pending Applied Excluded (Questions) Excluded (Expired) Exc…" at bounding box center [570, 251] width 110 height 21
click at [515, 241] on select "Choose an option... Pending Applied Excluded (Questions) Excluded (Expired) Exc…" at bounding box center [570, 251] width 110 height 21
select select ""pending""
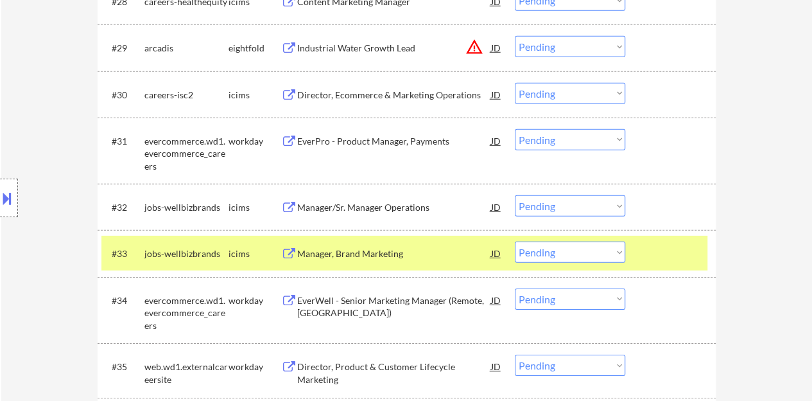
click at [656, 252] on div at bounding box center [672, 252] width 57 height 23
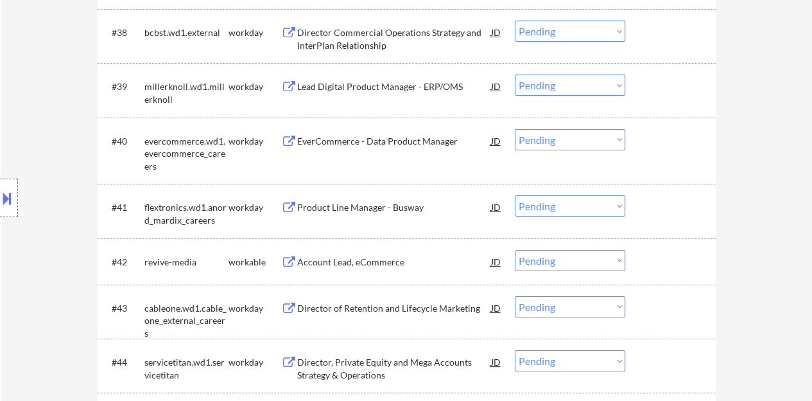
scroll to position [2376, 0]
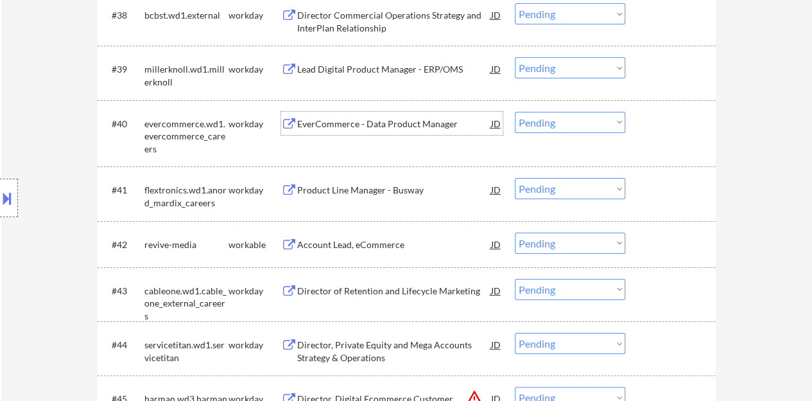
click at [368, 123] on div "EverCommerce - Data Product Manager" at bounding box center [394, 124] width 194 height 13
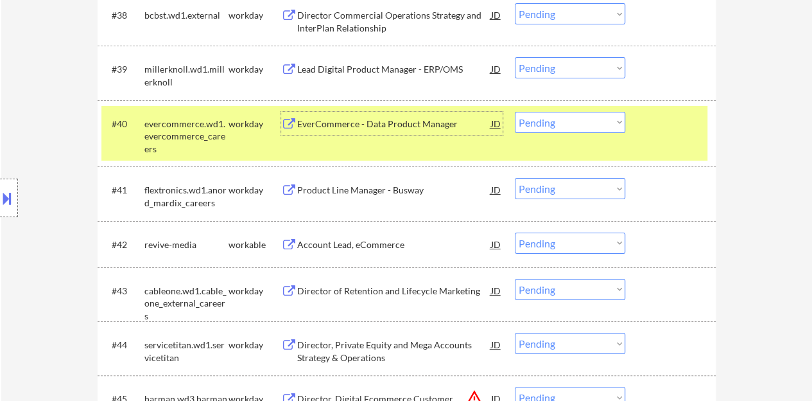
click at [582, 116] on select "Choose an option... Pending Applied Excluded (Questions) Excluded (Expired) Exc…" at bounding box center [570, 122] width 110 height 21
click at [515, 112] on select "Choose an option... Pending Applied Excluded (Questions) Excluded (Expired) Exc…" at bounding box center [570, 122] width 110 height 21
select select ""pending""
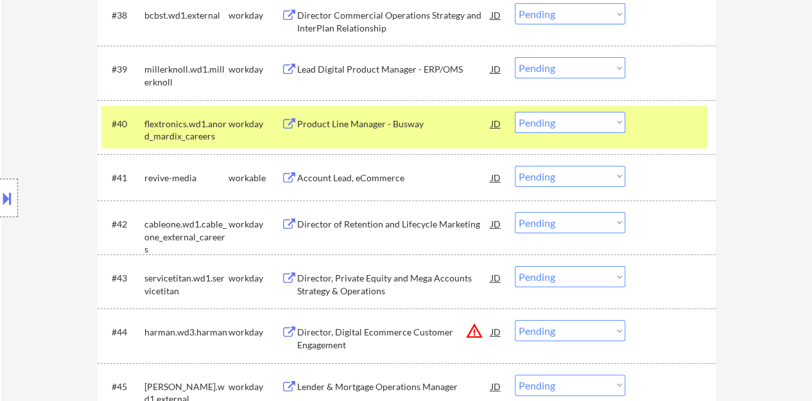
click at [679, 112] on div at bounding box center [672, 123] width 57 height 23
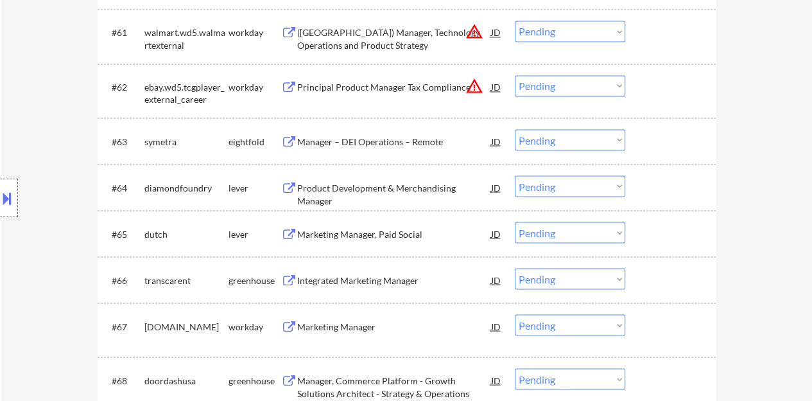
scroll to position [3532, 0]
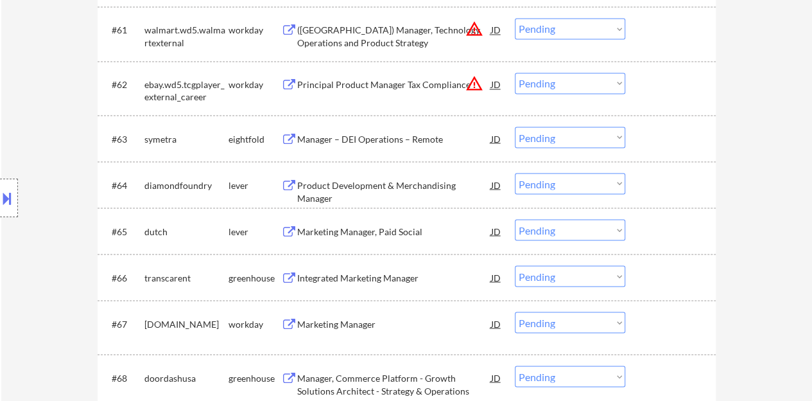
click at [380, 225] on div "Marketing Manager, Paid Social" at bounding box center [394, 231] width 194 height 13
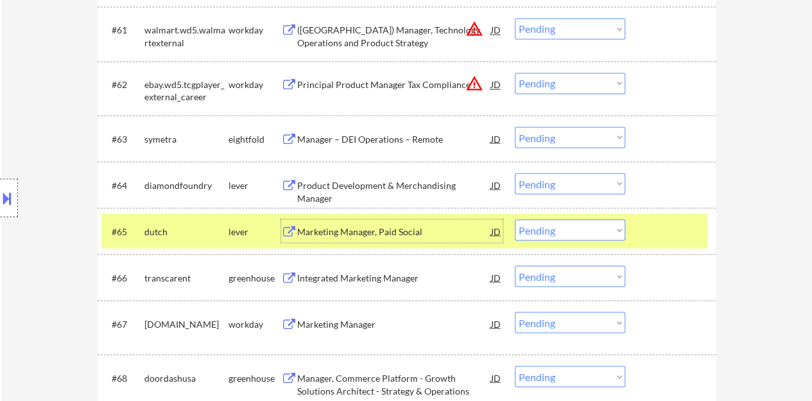
click at [554, 230] on select "Choose an option... Pending Applied Excluded (Questions) Excluded (Expired) Exc…" at bounding box center [570, 229] width 110 height 21
click at [515, 219] on select "Choose an option... Pending Applied Excluded (Questions) Excluded (Expired) Exc…" at bounding box center [570, 229] width 110 height 21
select select ""pending""
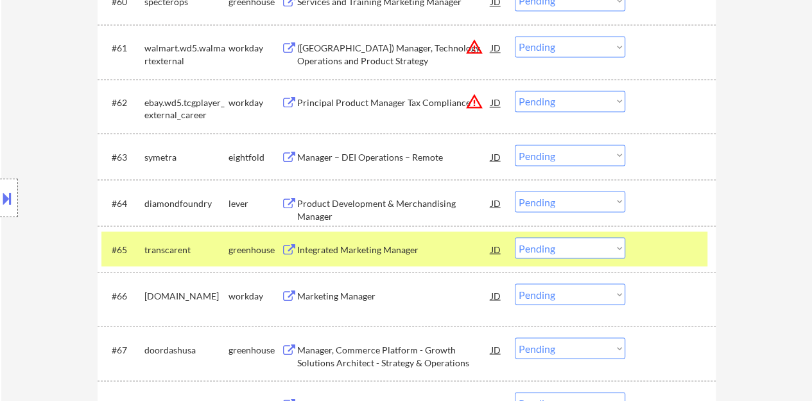
scroll to position [3643, 0]
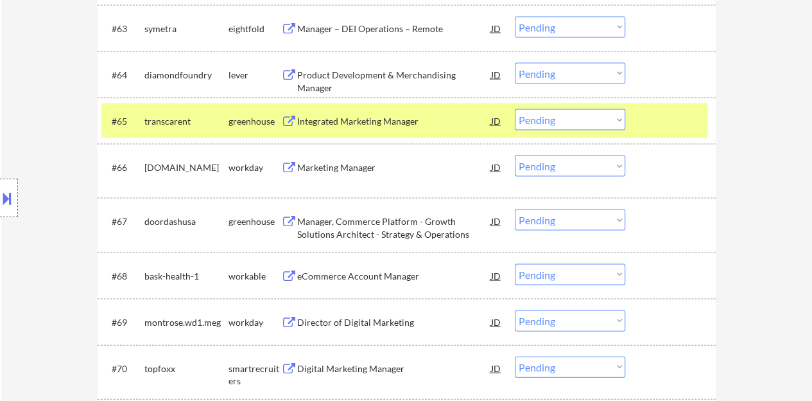
click at [396, 125] on div "Integrated Marketing Manager" at bounding box center [394, 120] width 194 height 13
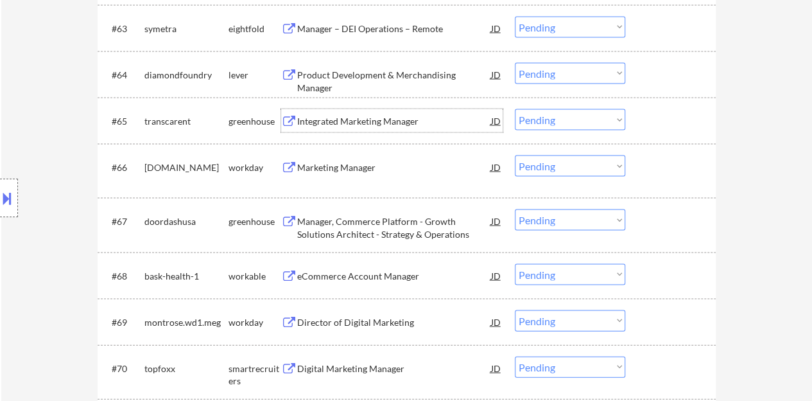
click at [658, 119] on div at bounding box center [672, 120] width 57 height 23
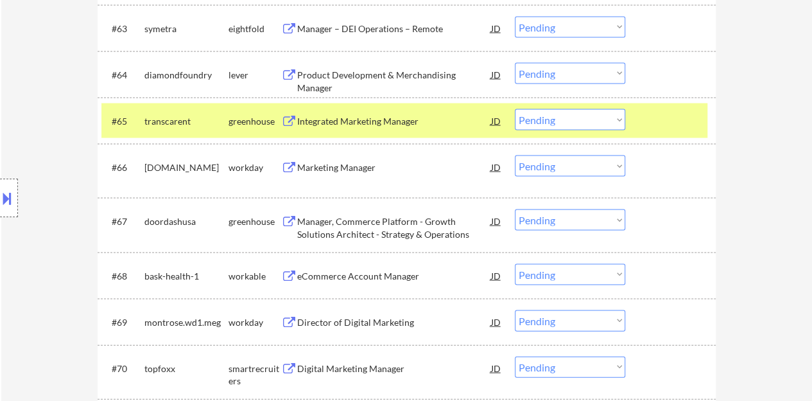
select select ""pending""
select select ""PLACEHOLDER_1427118222253""
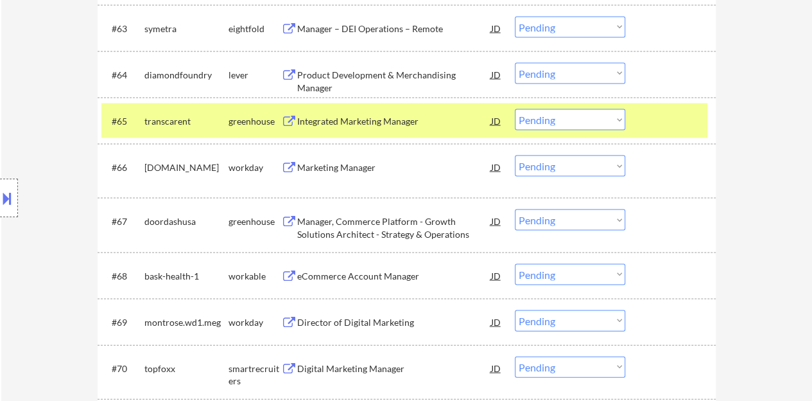
select select ""PLACEHOLDER_1427118222253""
select select ""pending""
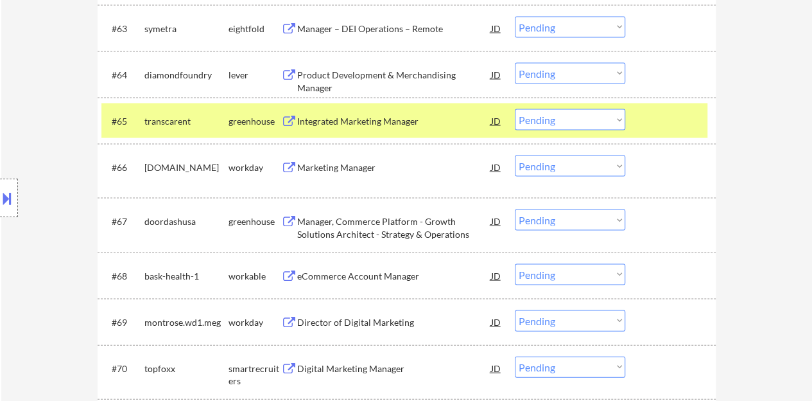
select select ""pending""
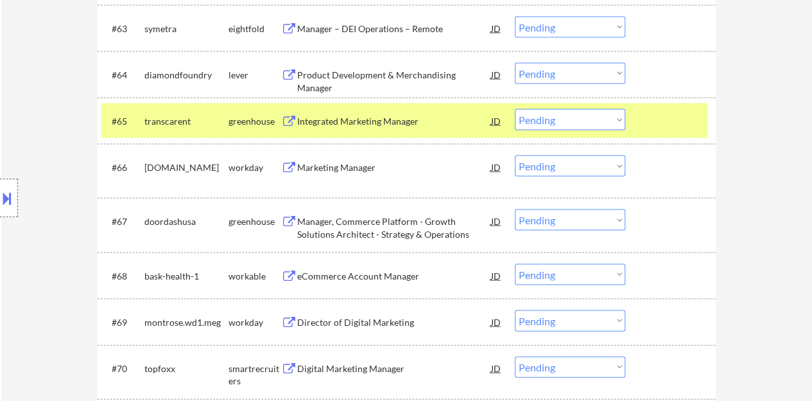
select select ""pending""
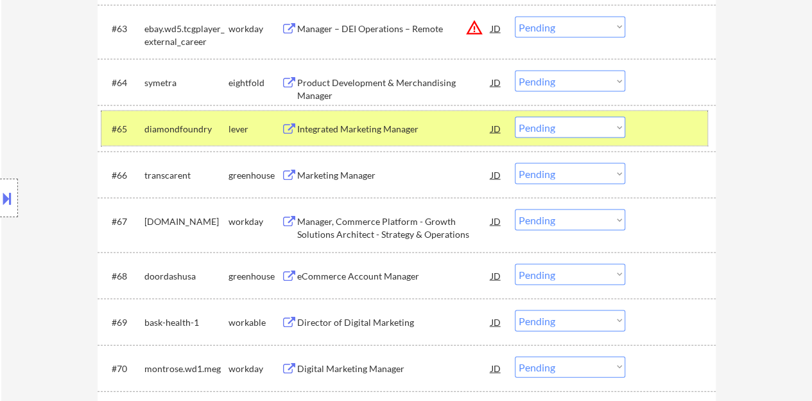
click at [550, 120] on select "Choose an option... Pending Applied Excluded (Questions) Excluded (Expired) Exc…" at bounding box center [570, 126] width 110 height 21
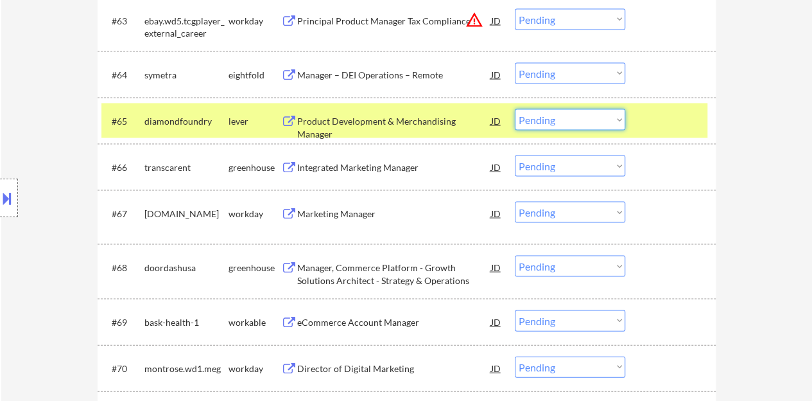
click at [670, 129] on div at bounding box center [672, 120] width 57 height 23
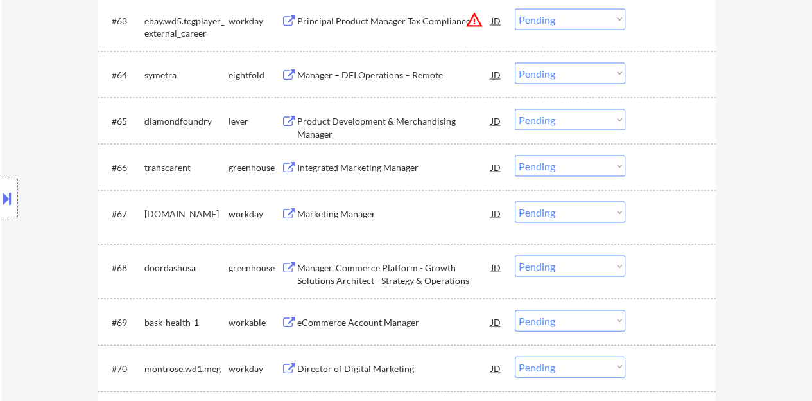
click at [538, 161] on select "Choose an option... Pending Applied Excluded (Questions) Excluded (Expired) Exc…" at bounding box center [570, 165] width 110 height 21
click at [515, 155] on select "Choose an option... Pending Applied Excluded (Questions) Excluded (Expired) Exc…" at bounding box center [570, 165] width 110 height 21
select select ""pending""
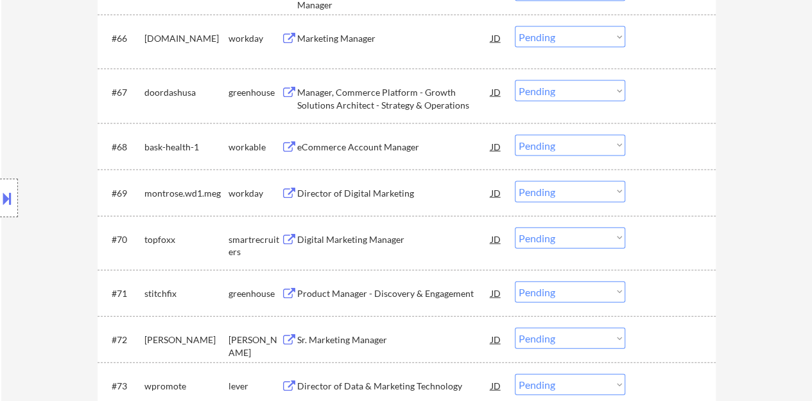
scroll to position [3835, 0]
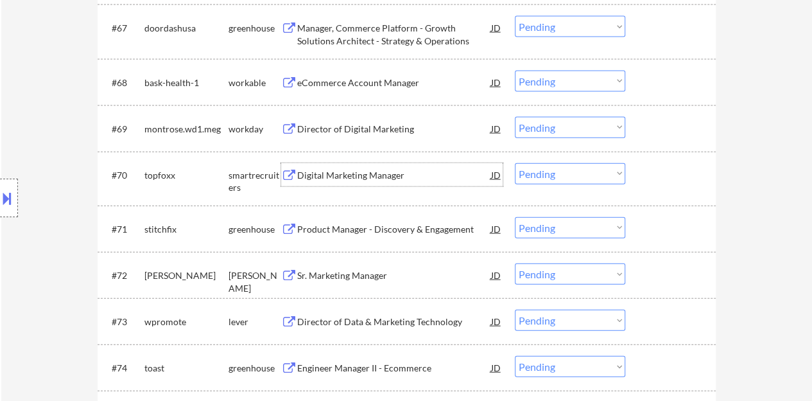
click at [365, 177] on div "Digital Marketing Manager" at bounding box center [394, 175] width 194 height 13
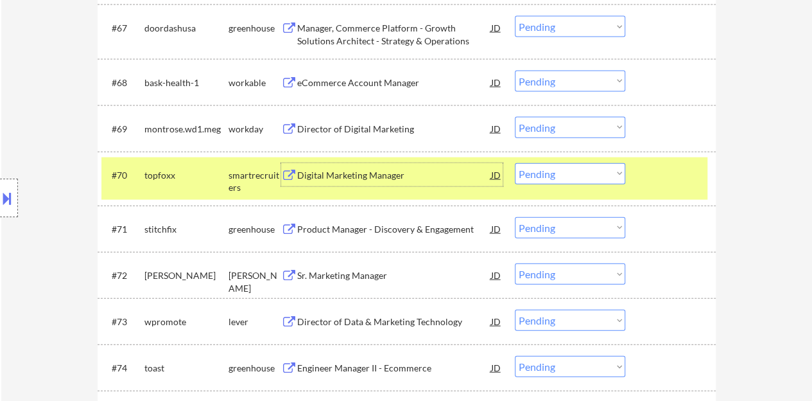
click at [554, 169] on select "Choose an option... Pending Applied Excluded (Questions) Excluded (Expired) Exc…" at bounding box center [570, 173] width 110 height 21
click at [515, 163] on select "Choose an option... Pending Applied Excluded (Questions) Excluded (Expired) Exc…" at bounding box center [570, 173] width 110 height 21
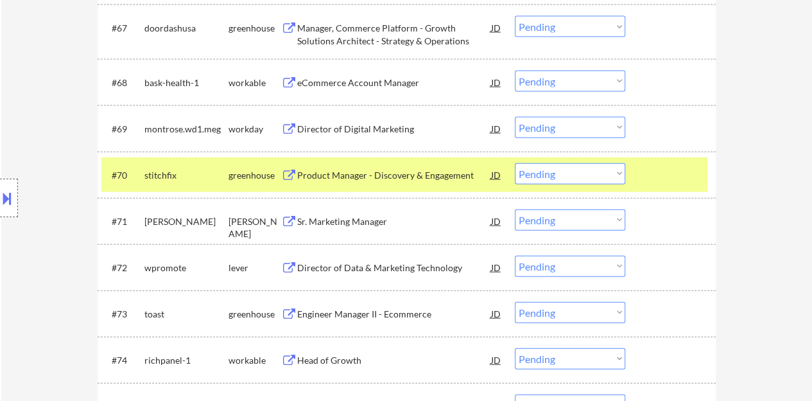
click at [447, 170] on div "Product Manager - Discovery & Engagement" at bounding box center [394, 175] width 194 height 13
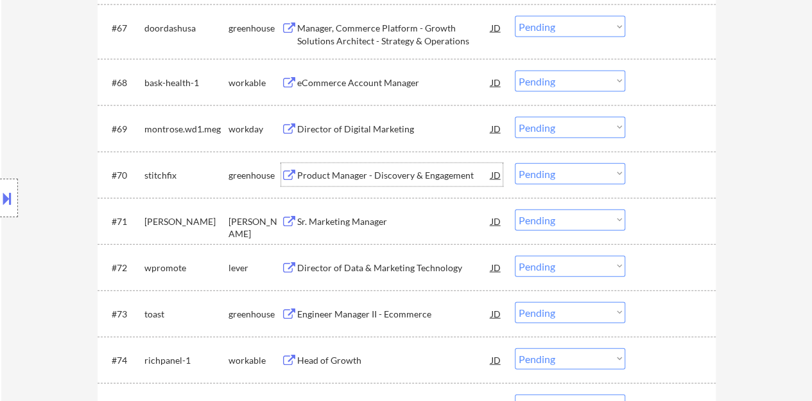
click at [672, 175] on div at bounding box center [672, 174] width 57 height 23
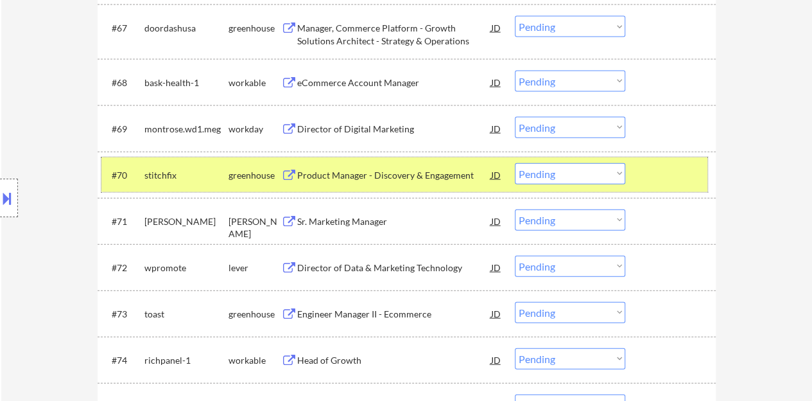
click at [548, 163] on select "Choose an option... Pending Applied Excluded (Questions) Excluded (Expired) Exc…" at bounding box center [570, 173] width 110 height 21
click at [515, 163] on select "Choose an option... Pending Applied Excluded (Questions) Excluded (Expired) Exc…" at bounding box center [570, 173] width 110 height 21
select select ""pending""
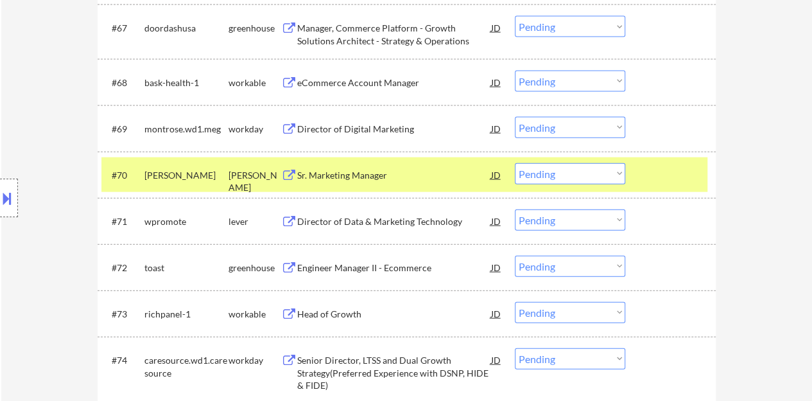
click at [387, 174] on div "Sr. Marketing Manager" at bounding box center [394, 175] width 194 height 13
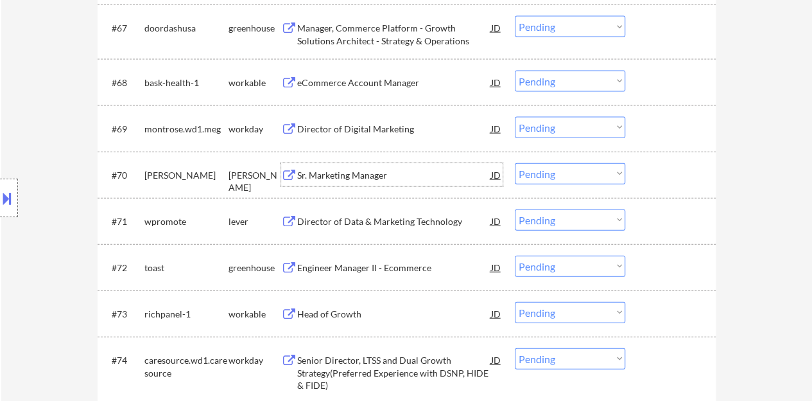
click at [647, 166] on div at bounding box center [672, 174] width 57 height 23
